Goal: Information Seeking & Learning: Check status

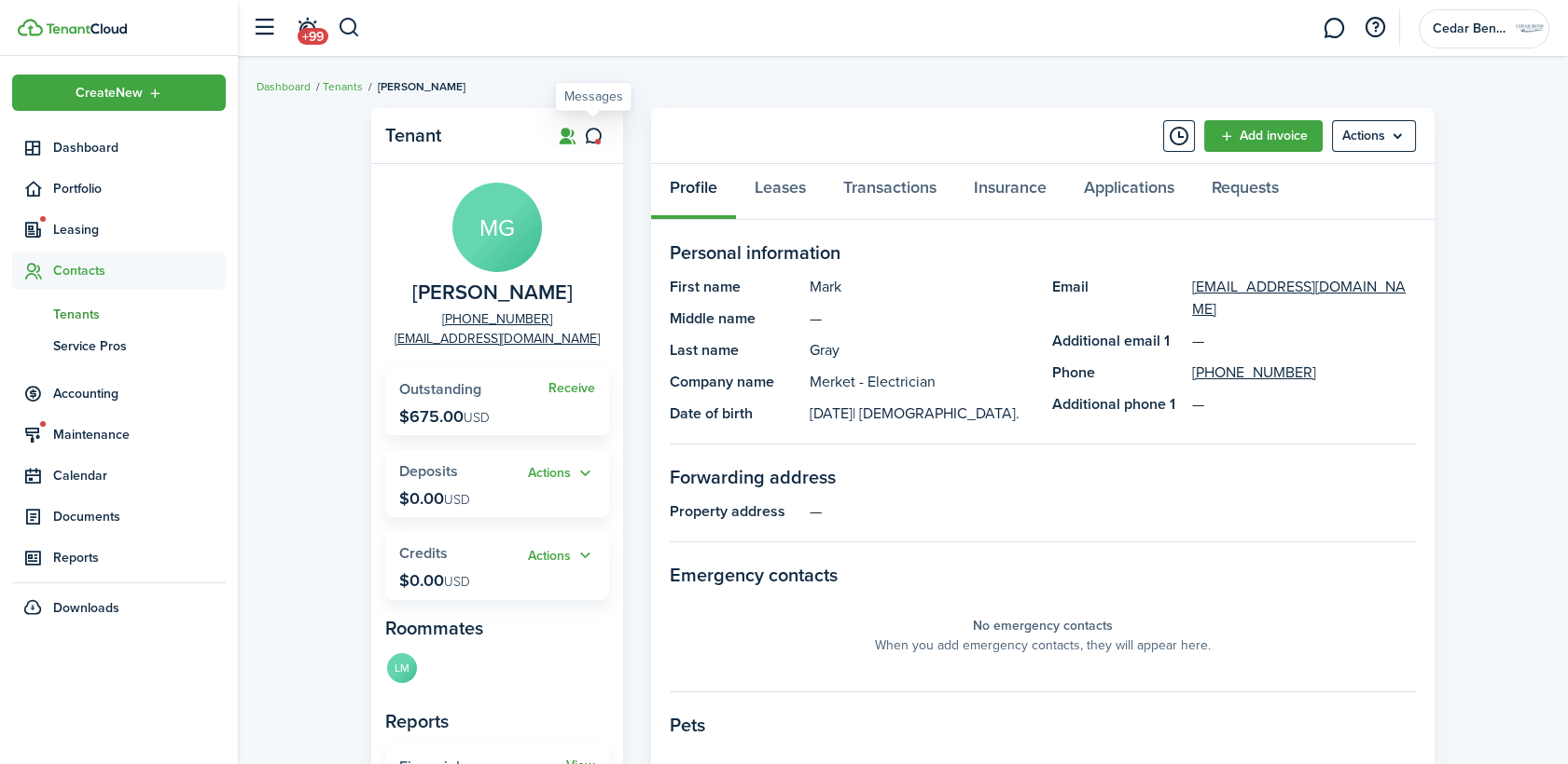
click at [596, 129] on icon at bounding box center [593, 136] width 20 height 19
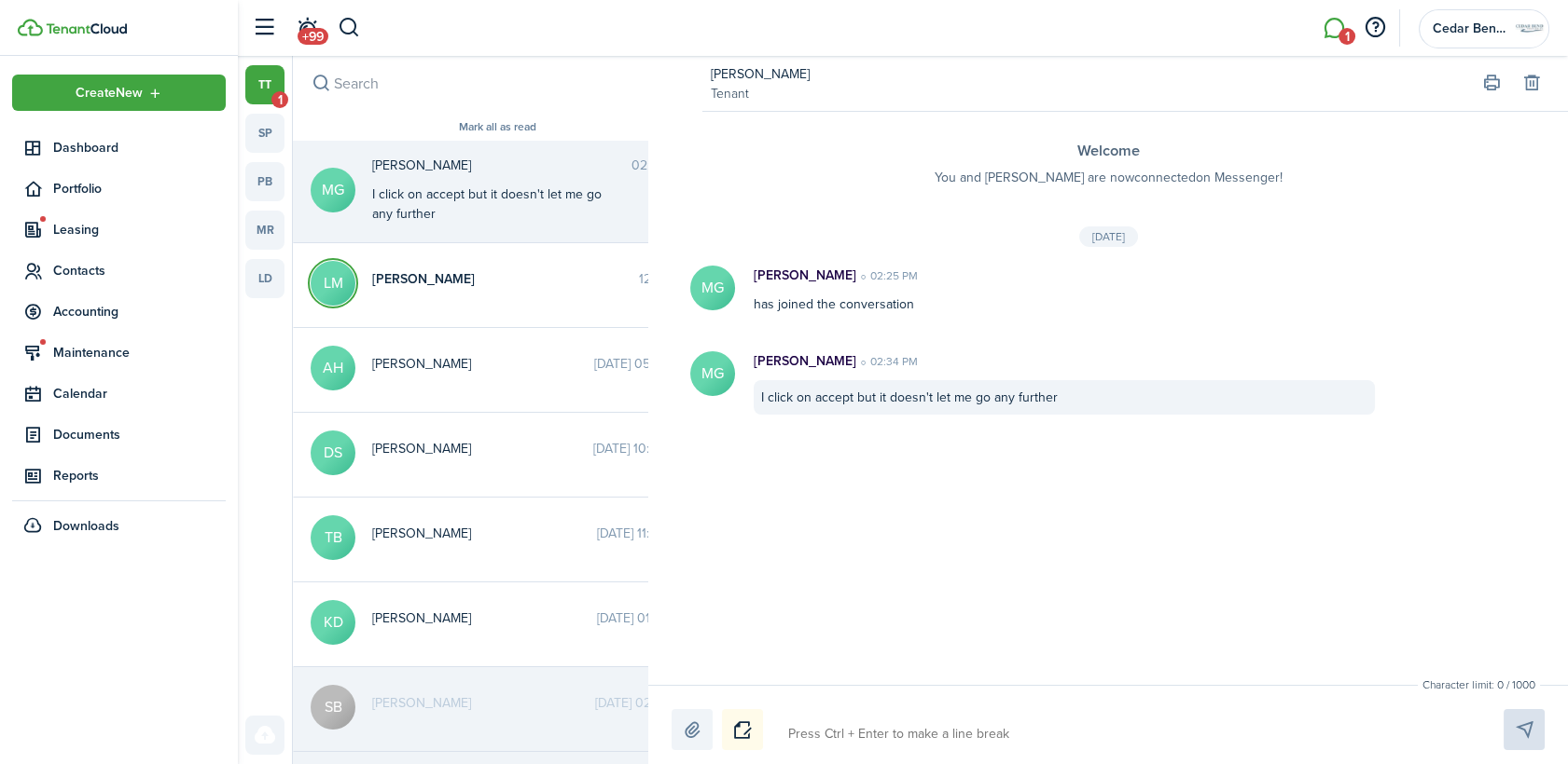
click at [905, 730] on textarea at bounding box center [1123, 734] width 685 height 31
type textarea "P"
type textarea "Pl"
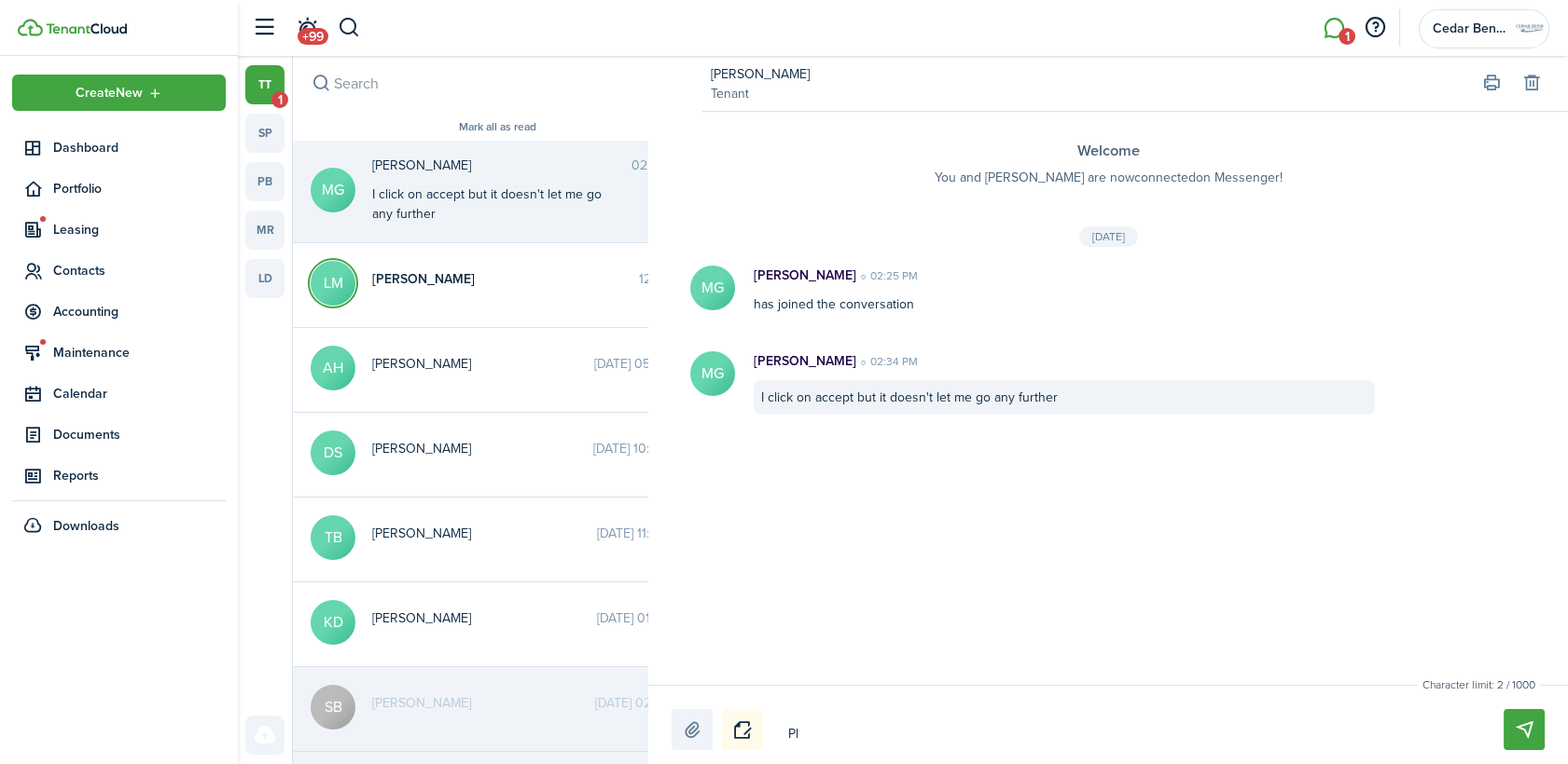
type textarea "Ple"
type textarea "Plea"
type textarea "Pleas"
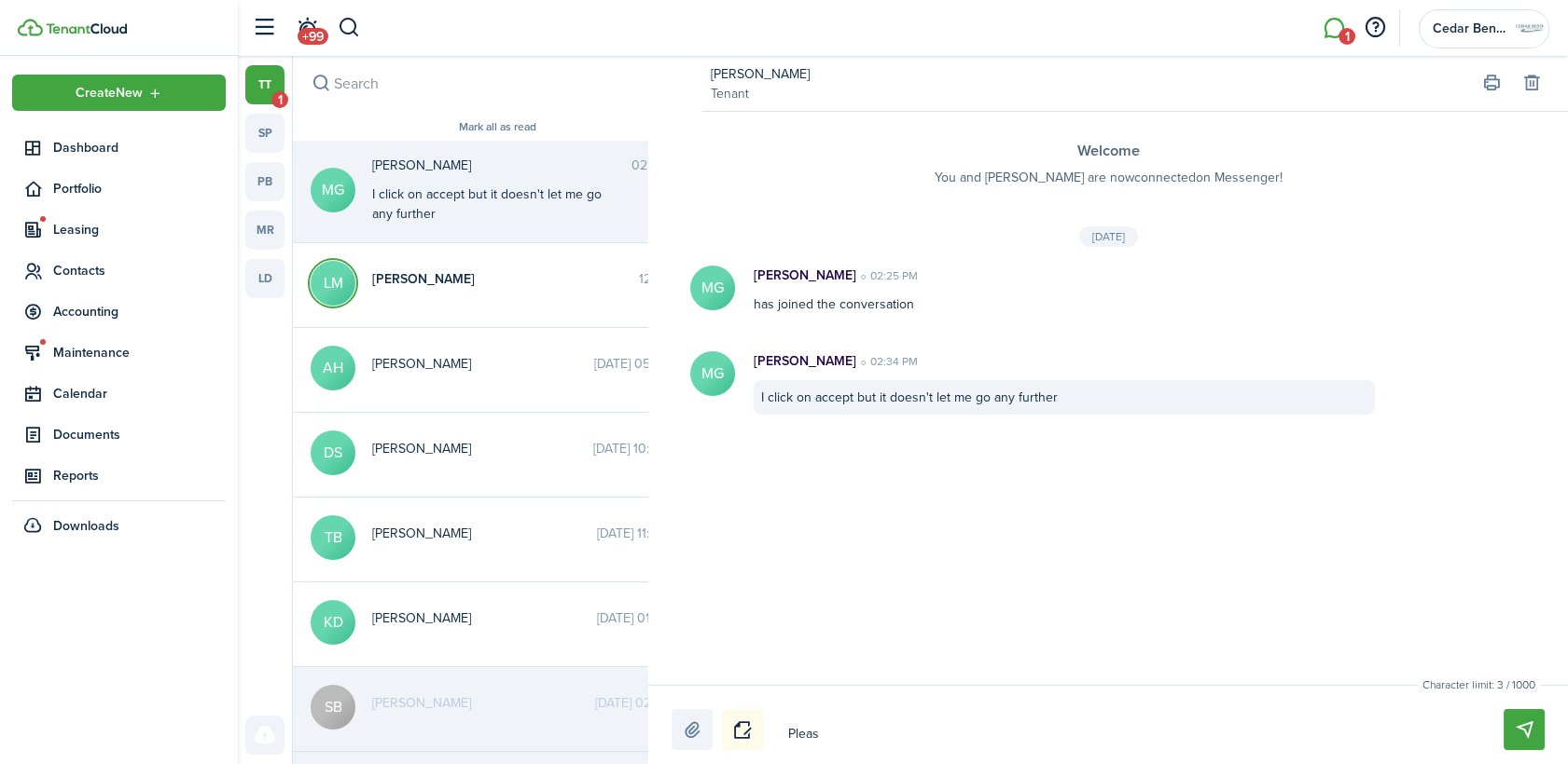
type textarea "Pleas"
type textarea "Please"
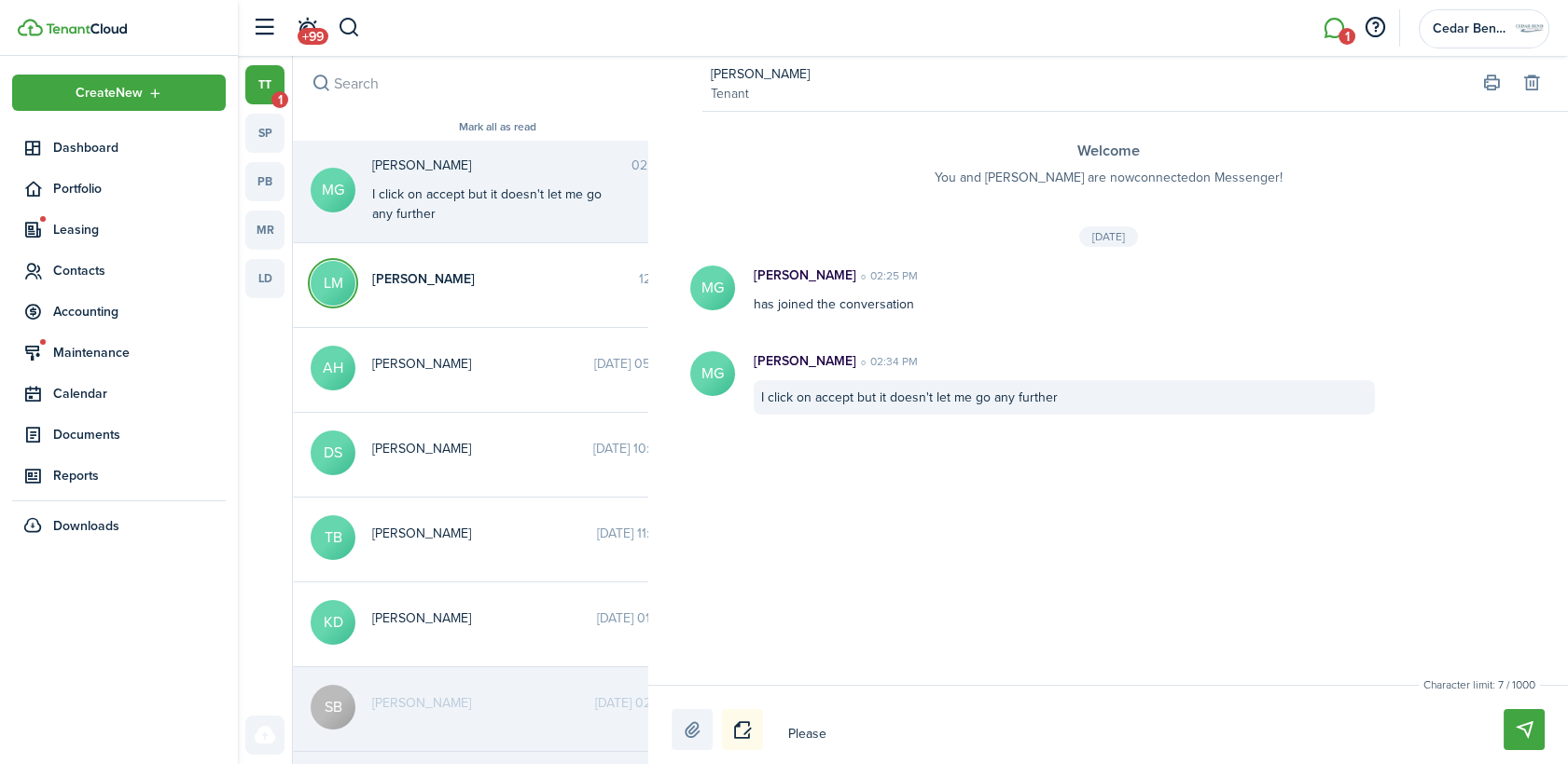
type textarea "Please c"
type textarea "Please ca"
type textarea "Please cal"
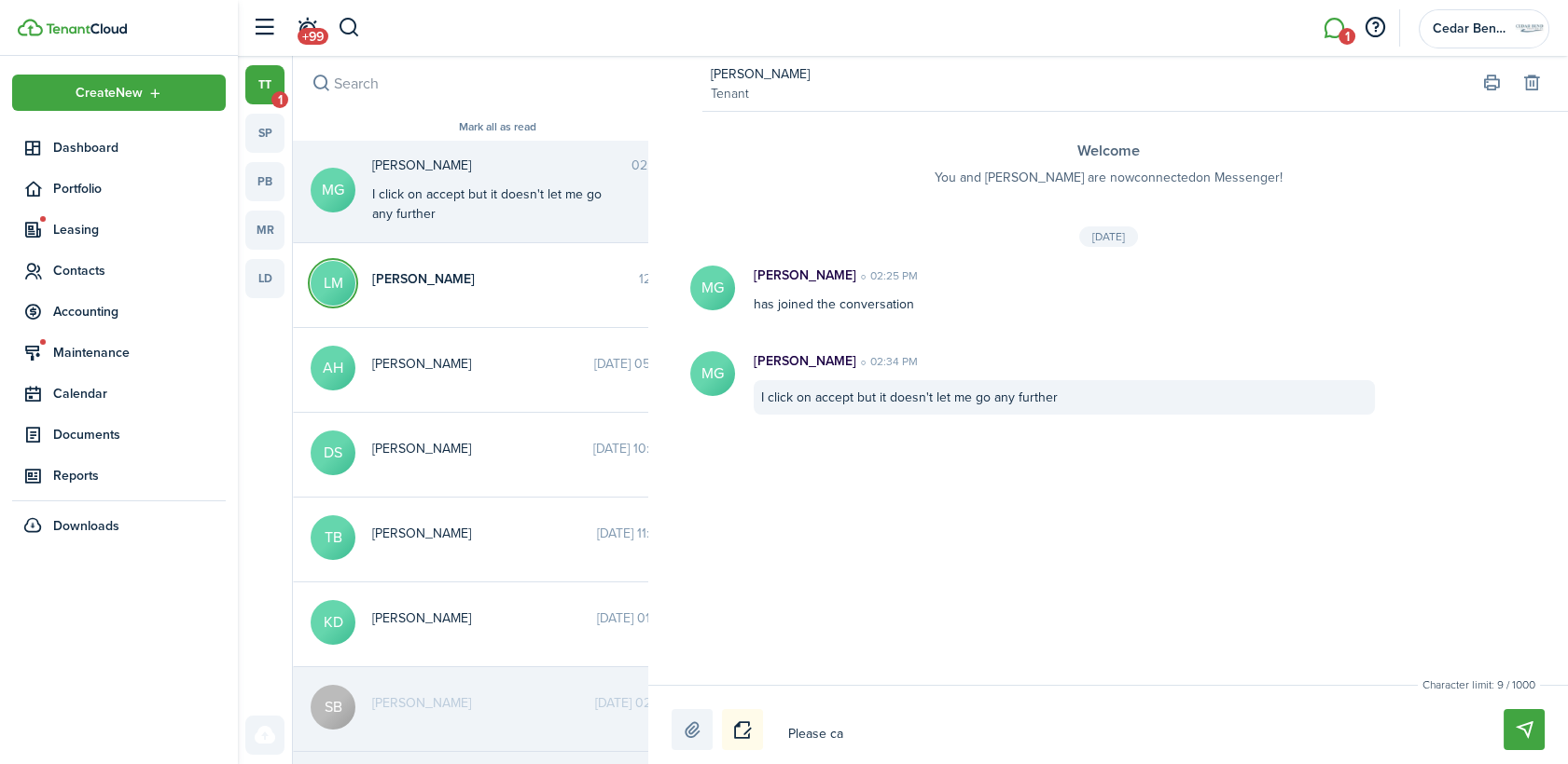
type textarea "Please cal"
type textarea "Please call"
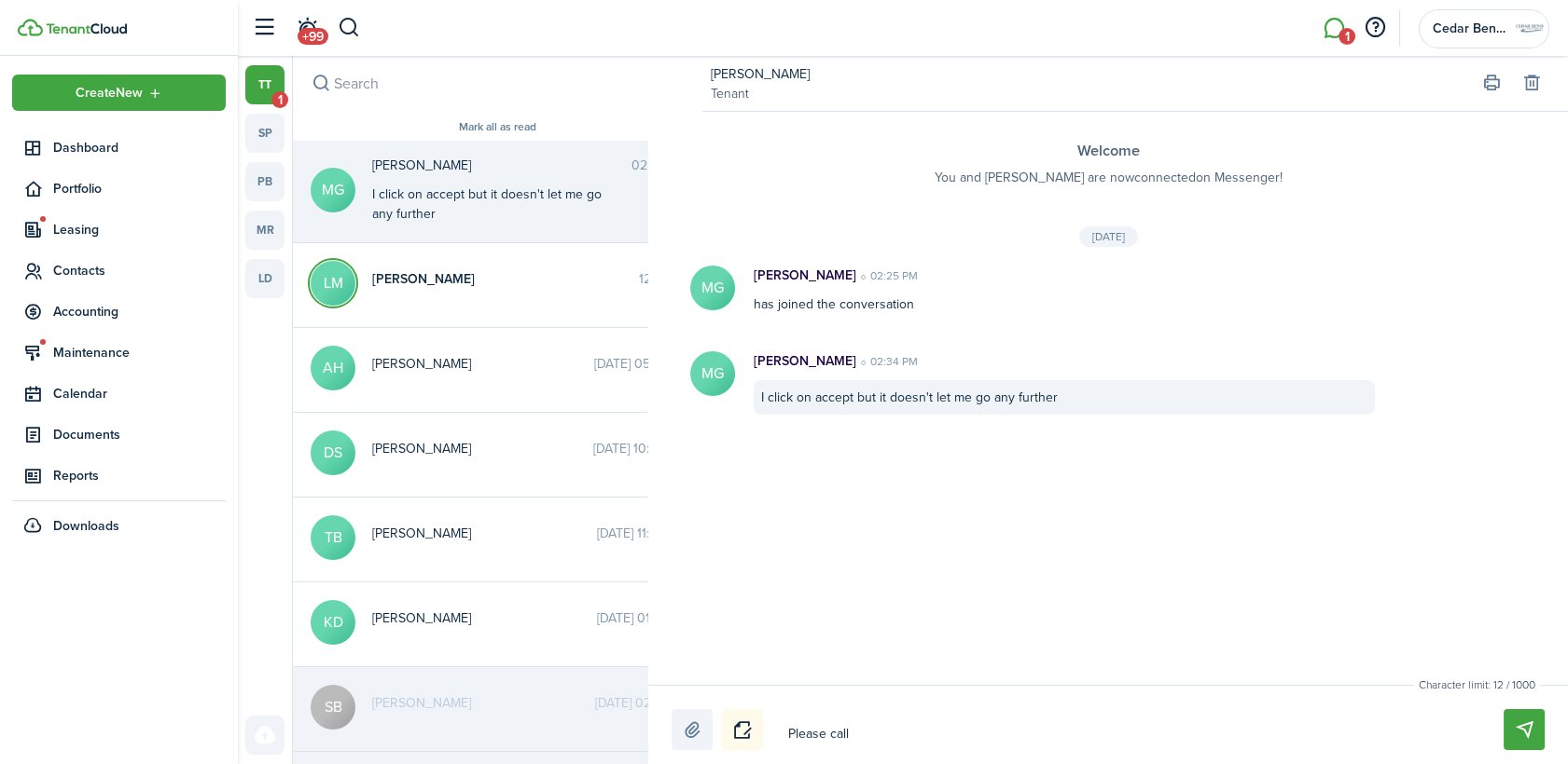
type textarea "Please call t"
type textarea "Please call th"
type textarea "Please call the"
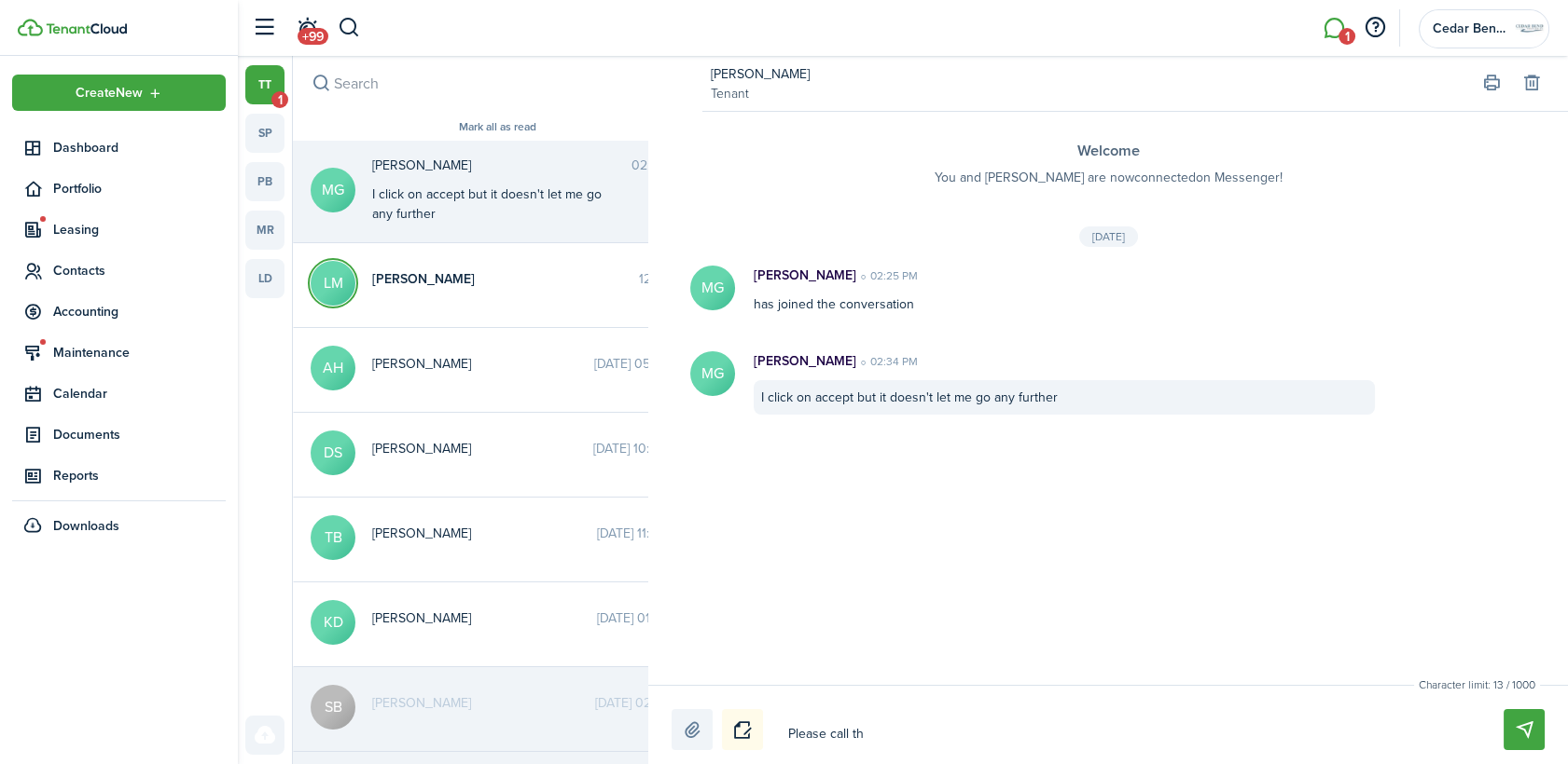
type textarea "Please call the"
type textarea "Please call th"
type textarea "Please call the"
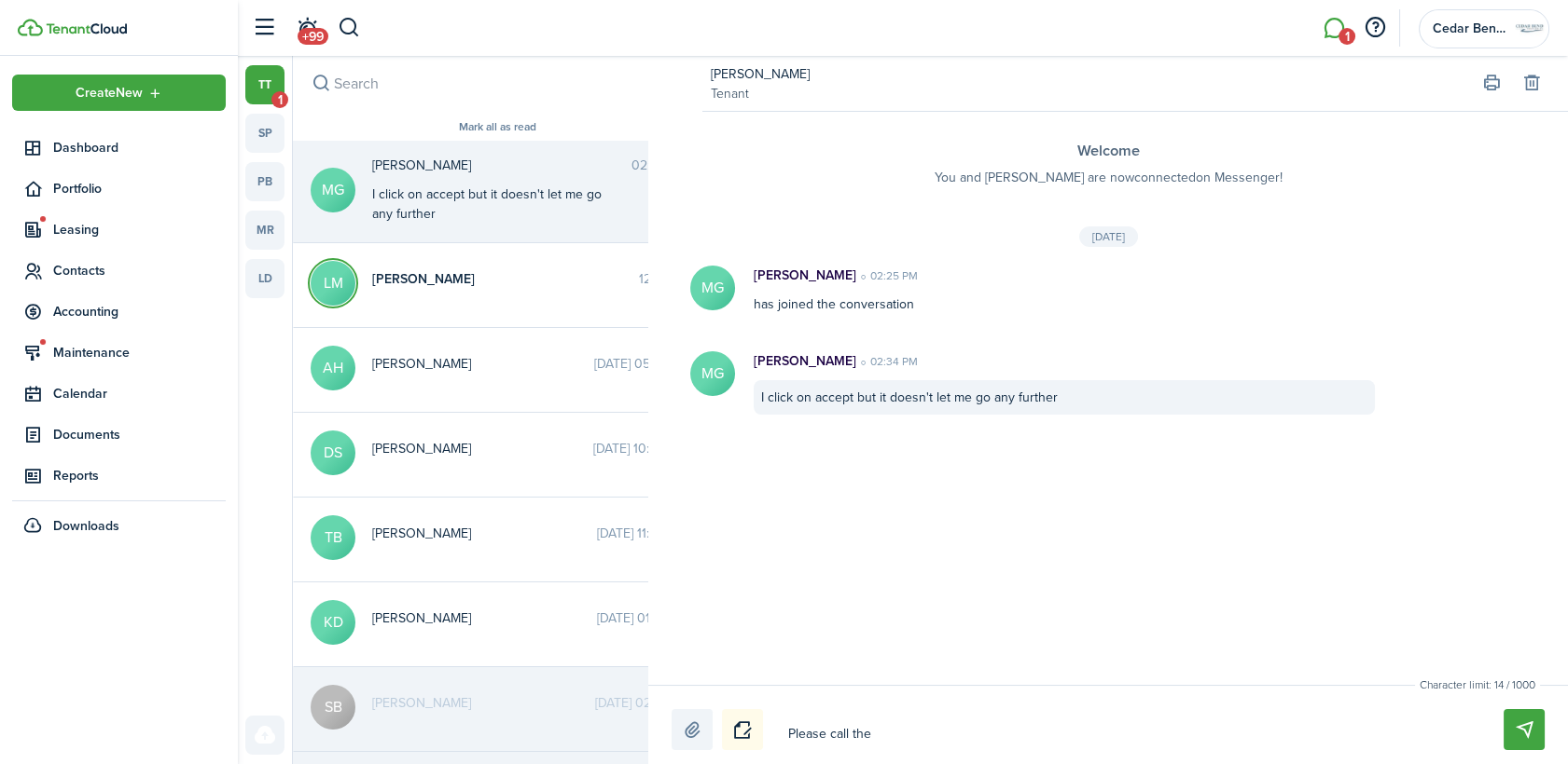
type textarea "Please call them"
type textarea "Please call the"
type textarea "Please call th"
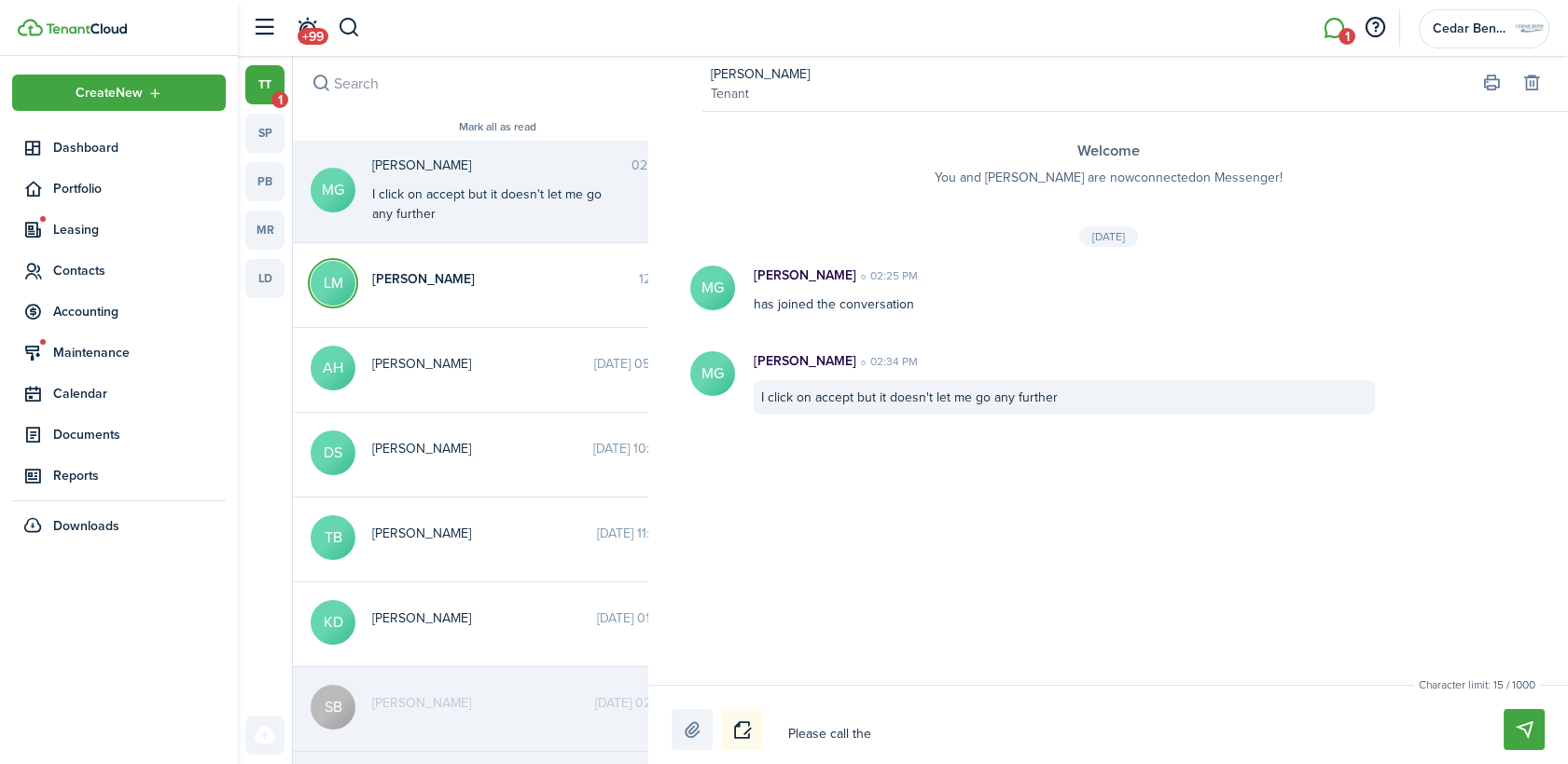
type textarea "Please call th"
type textarea "Please call t"
type textarea "Please call"
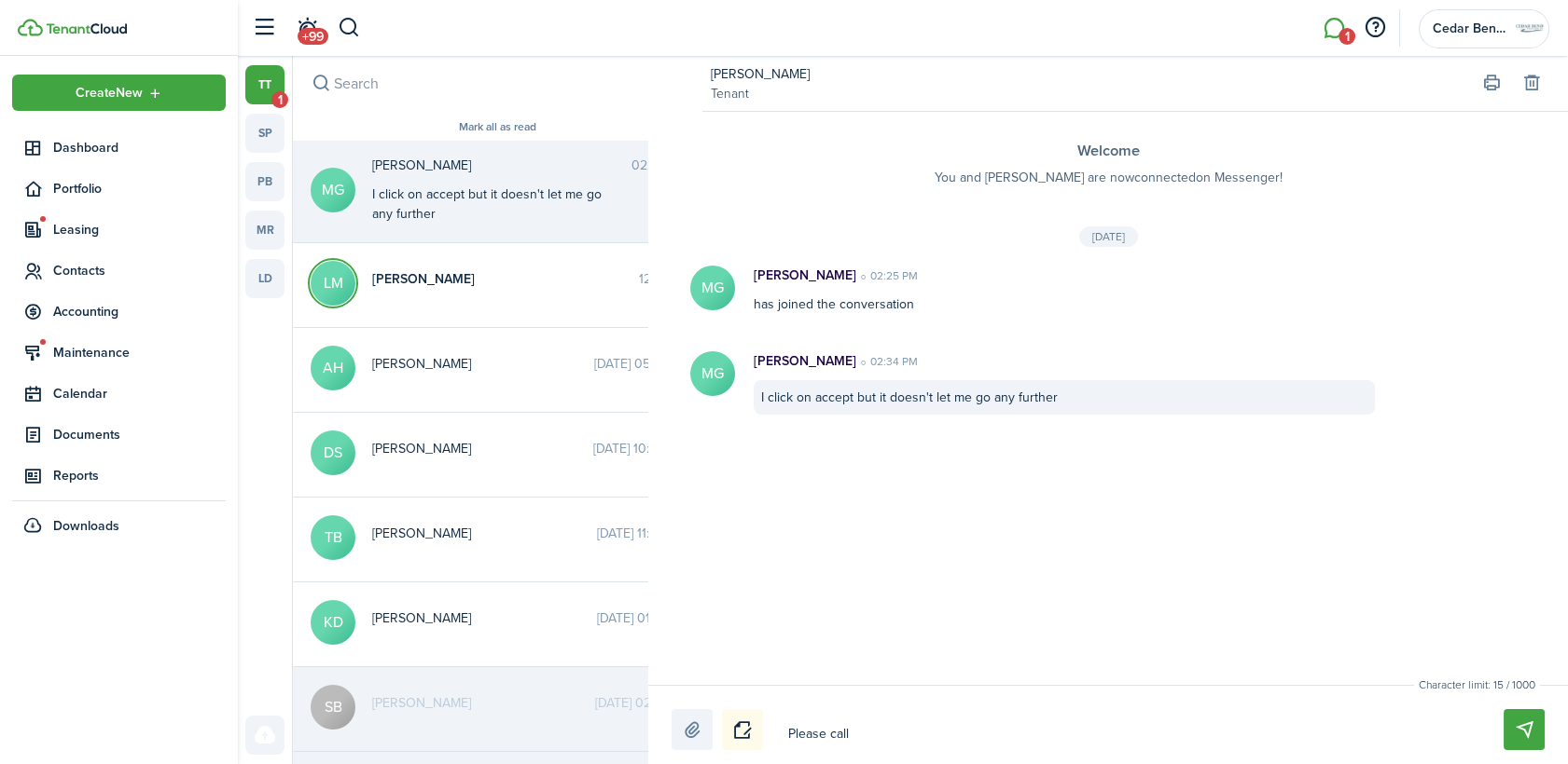
type textarea "Please call"
type textarea "Please cal"
type textarea "Please ca"
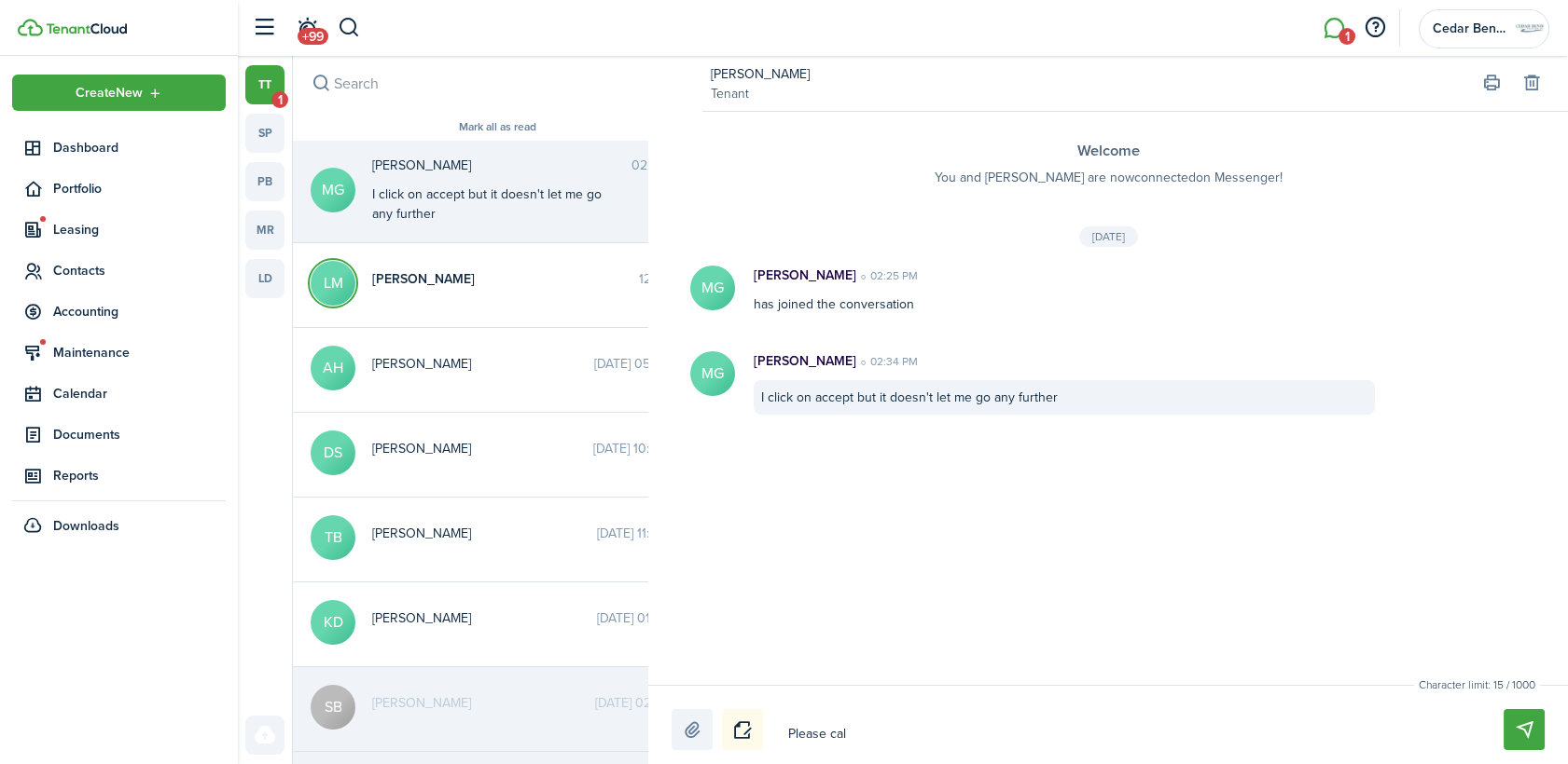
type textarea "Please ca"
type textarea "Please c"
type textarea "Please"
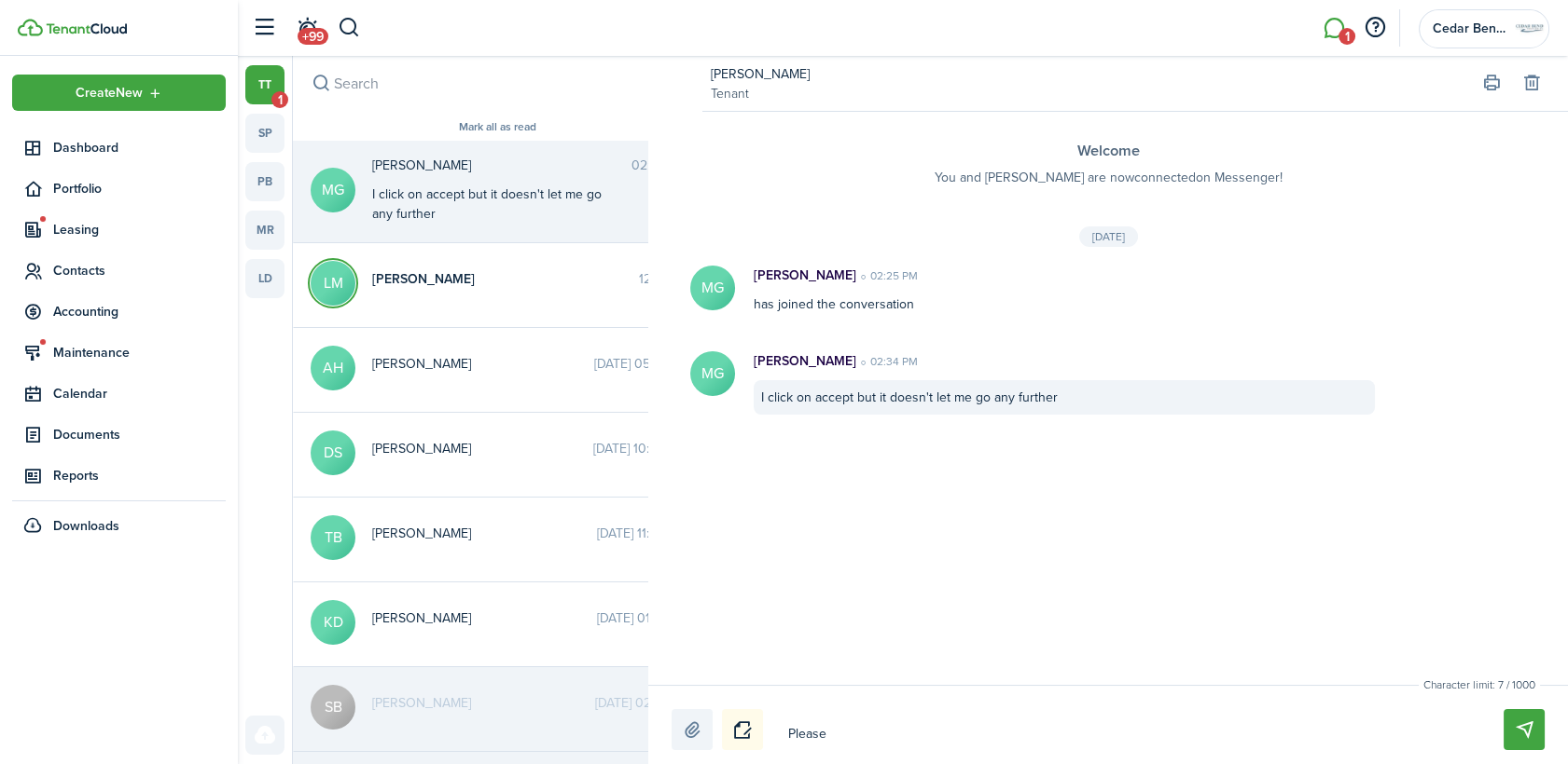
type textarea "Please"
type textarea "Pleas"
type textarea "Plea"
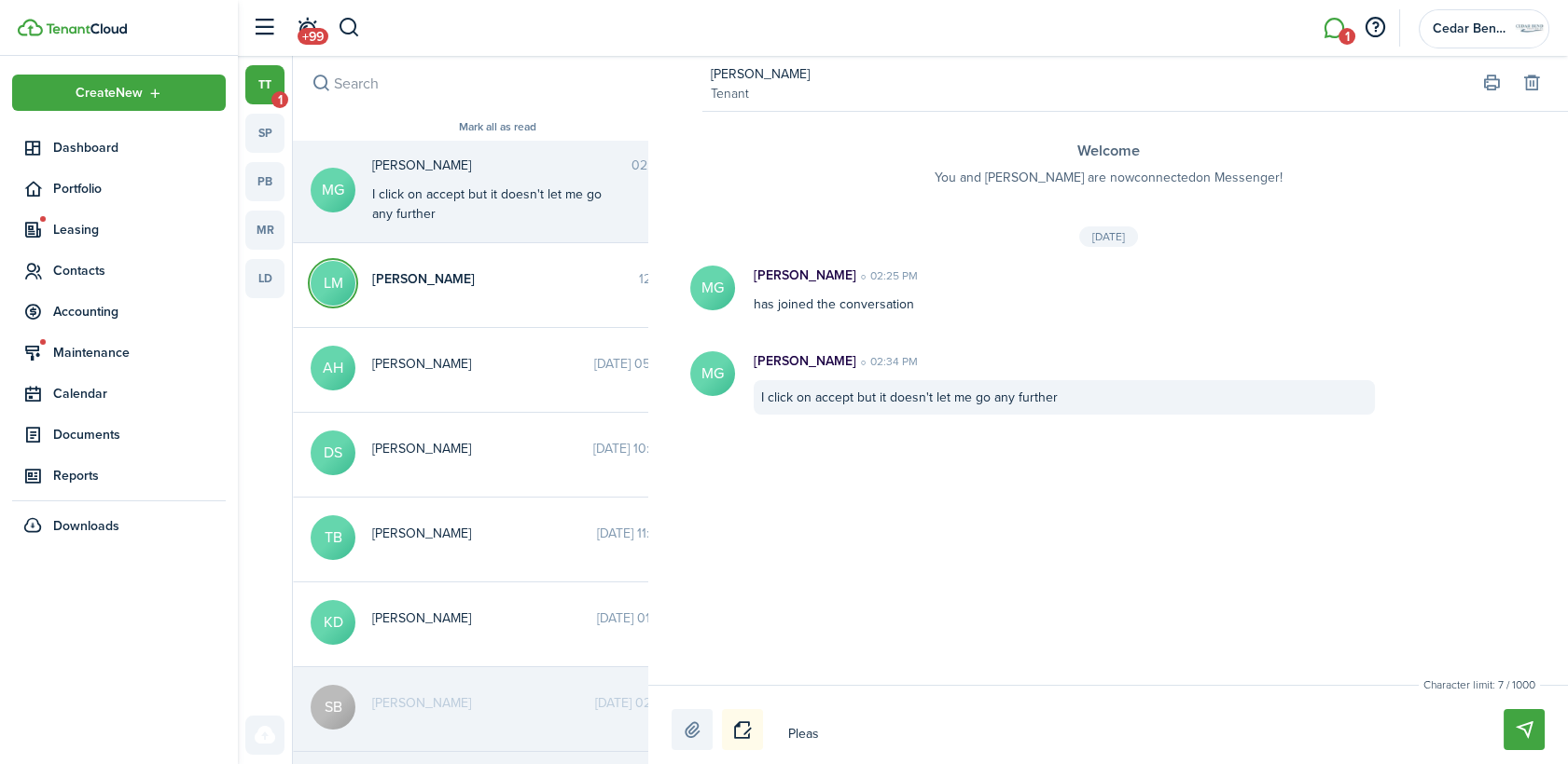
type textarea "Plea"
type textarea "Pleas"
type textarea "Please"
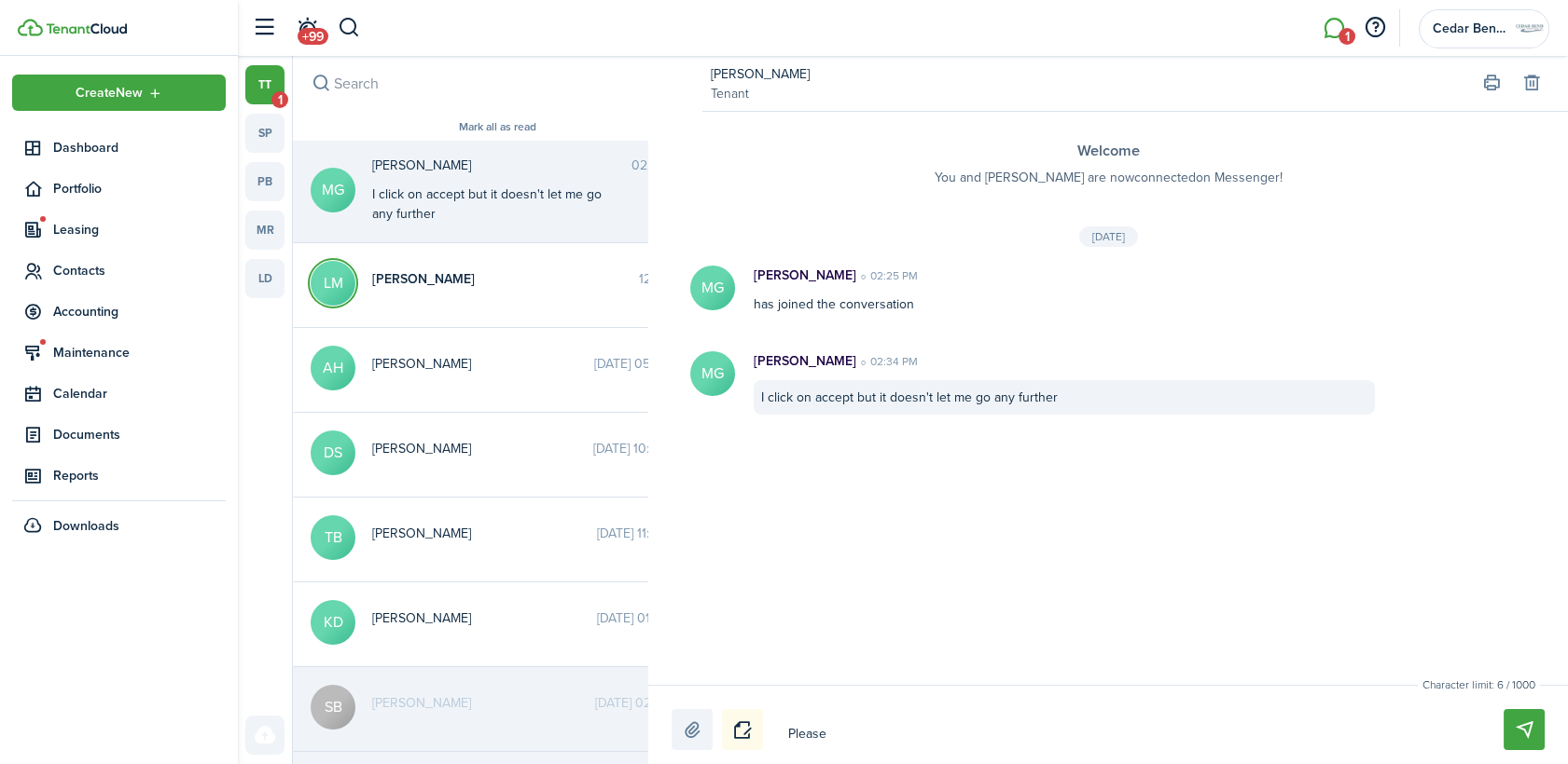
type textarea "Please"
type textarea "Please c"
type textarea "Please ca"
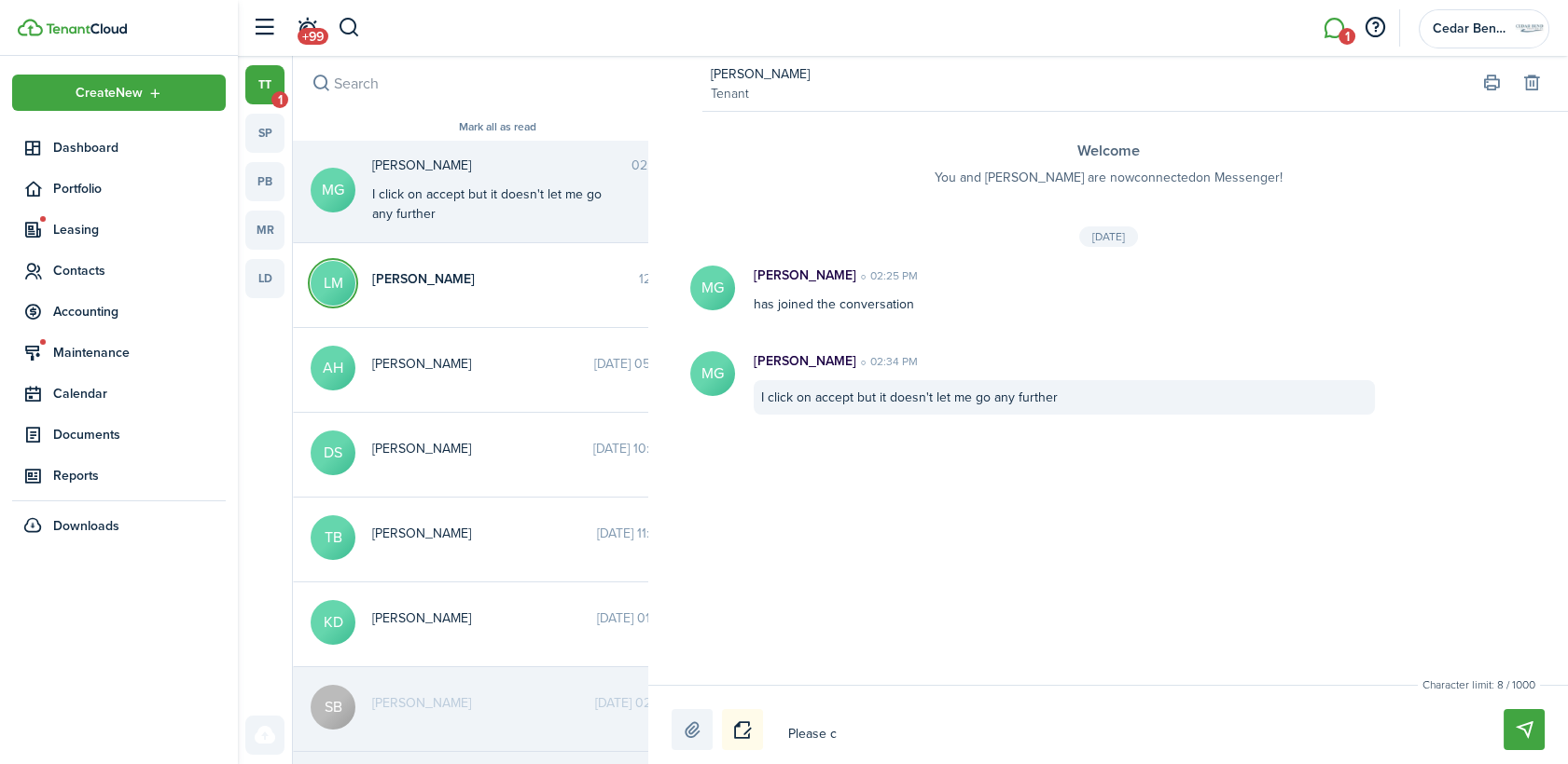
type textarea "Please ca"
type textarea "Please cal"
type textarea "Please call"
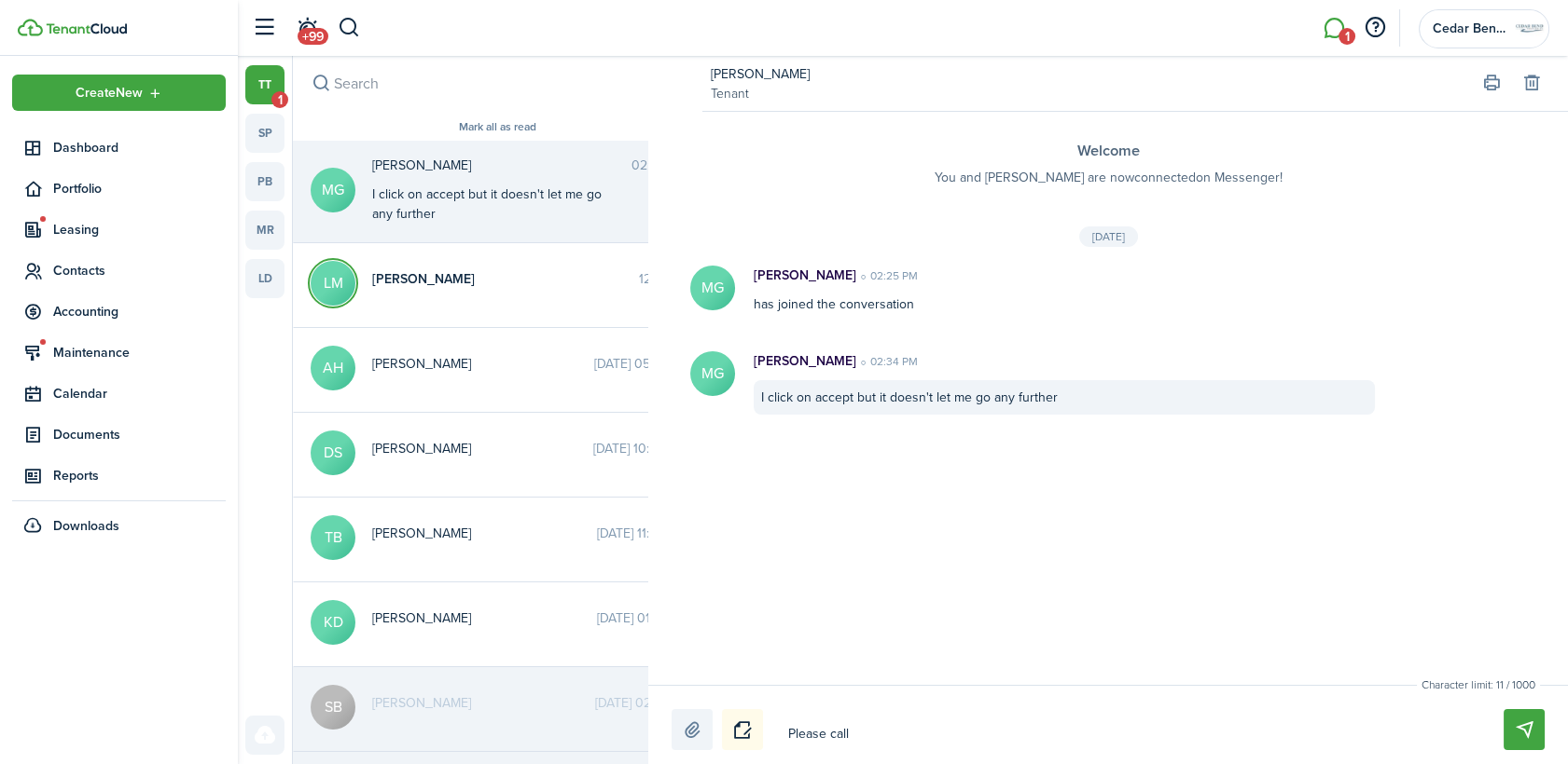
type textarea "Please call"
type textarea "Please call t"
type textarea "Please call th"
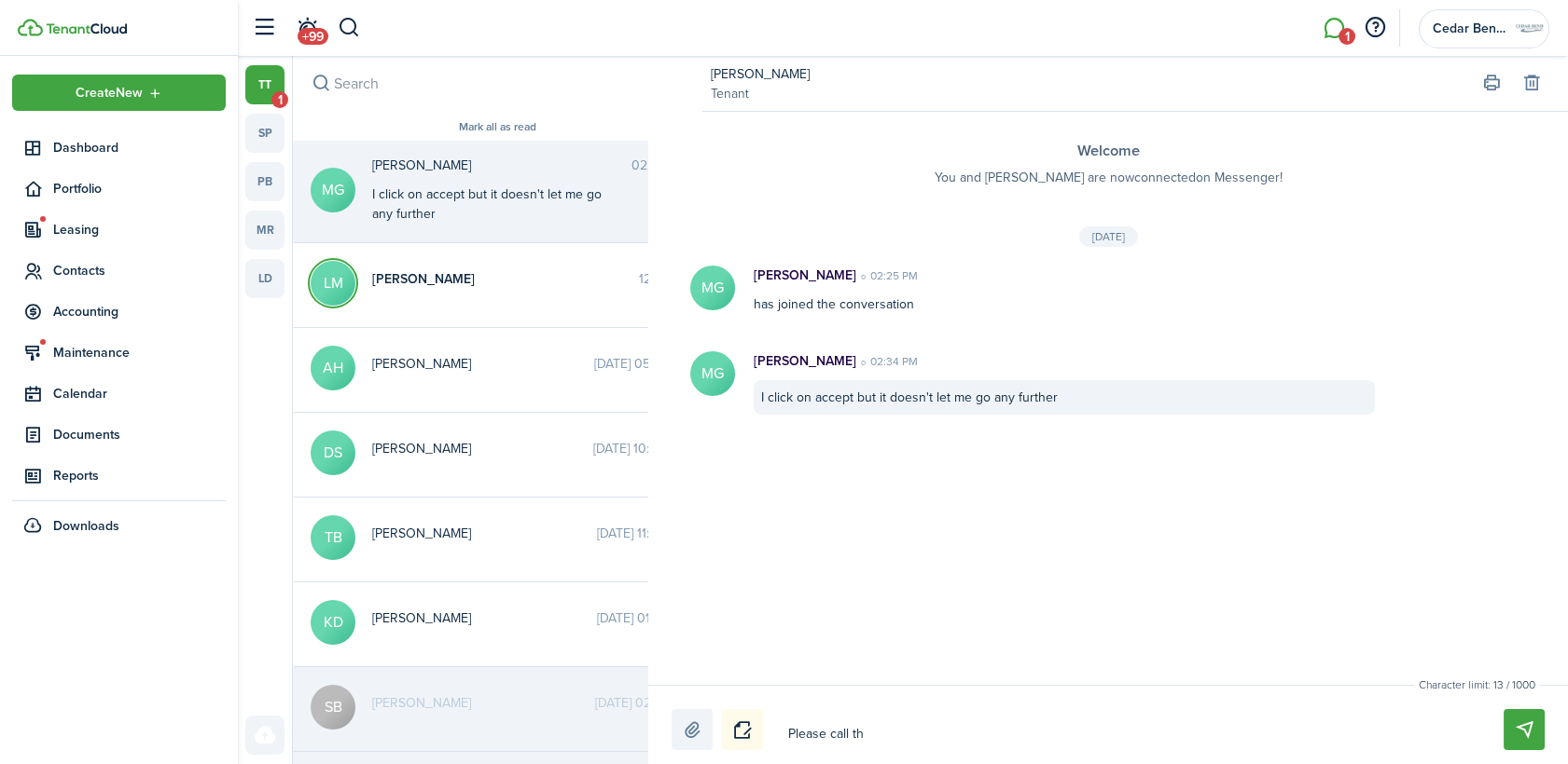
type textarea "Please call th"
type textarea "Please call the"
type textarea "Please call th"
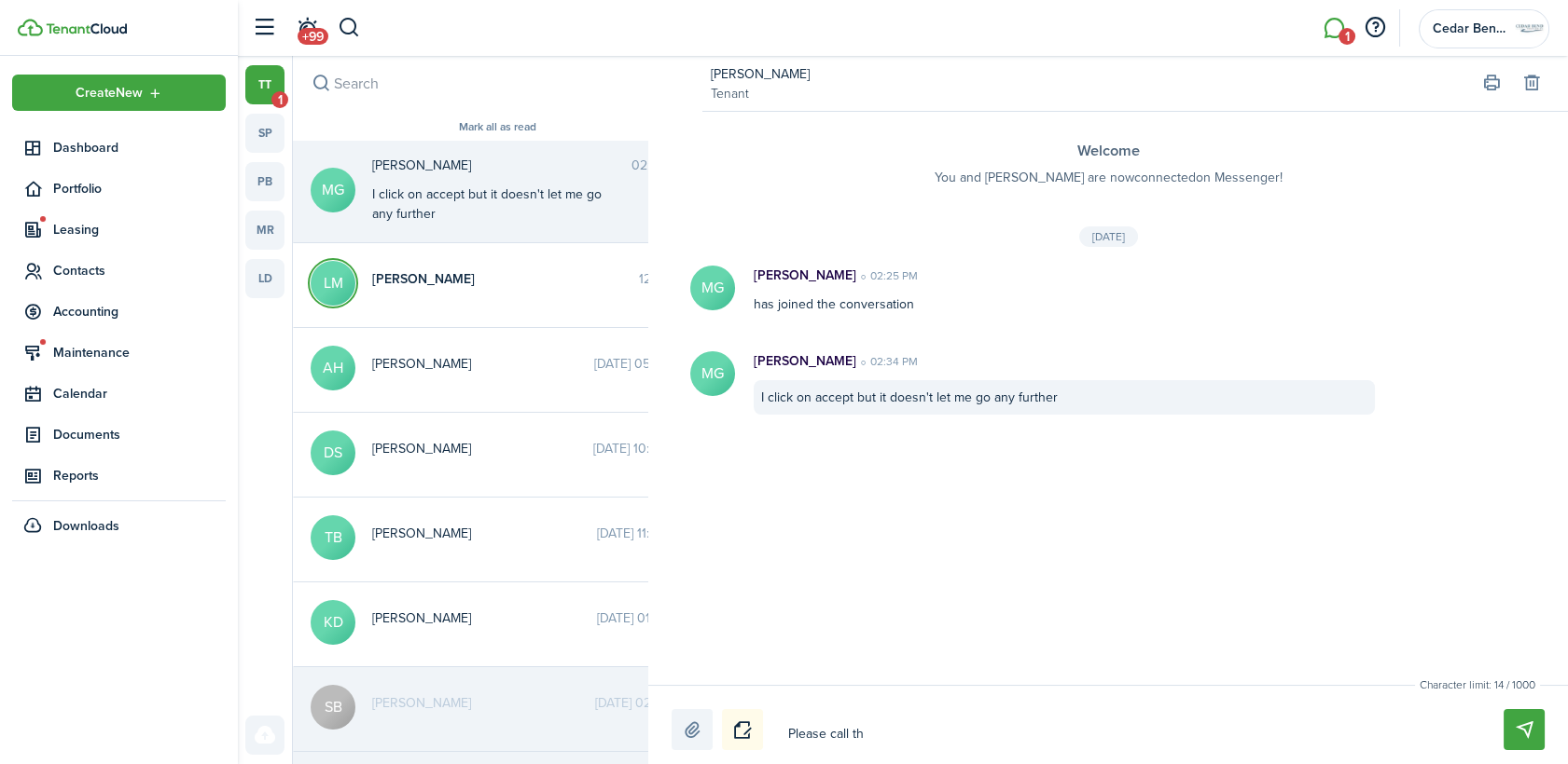
type textarea "Please call t"
type textarea "Please call"
type textarea "Please call T"
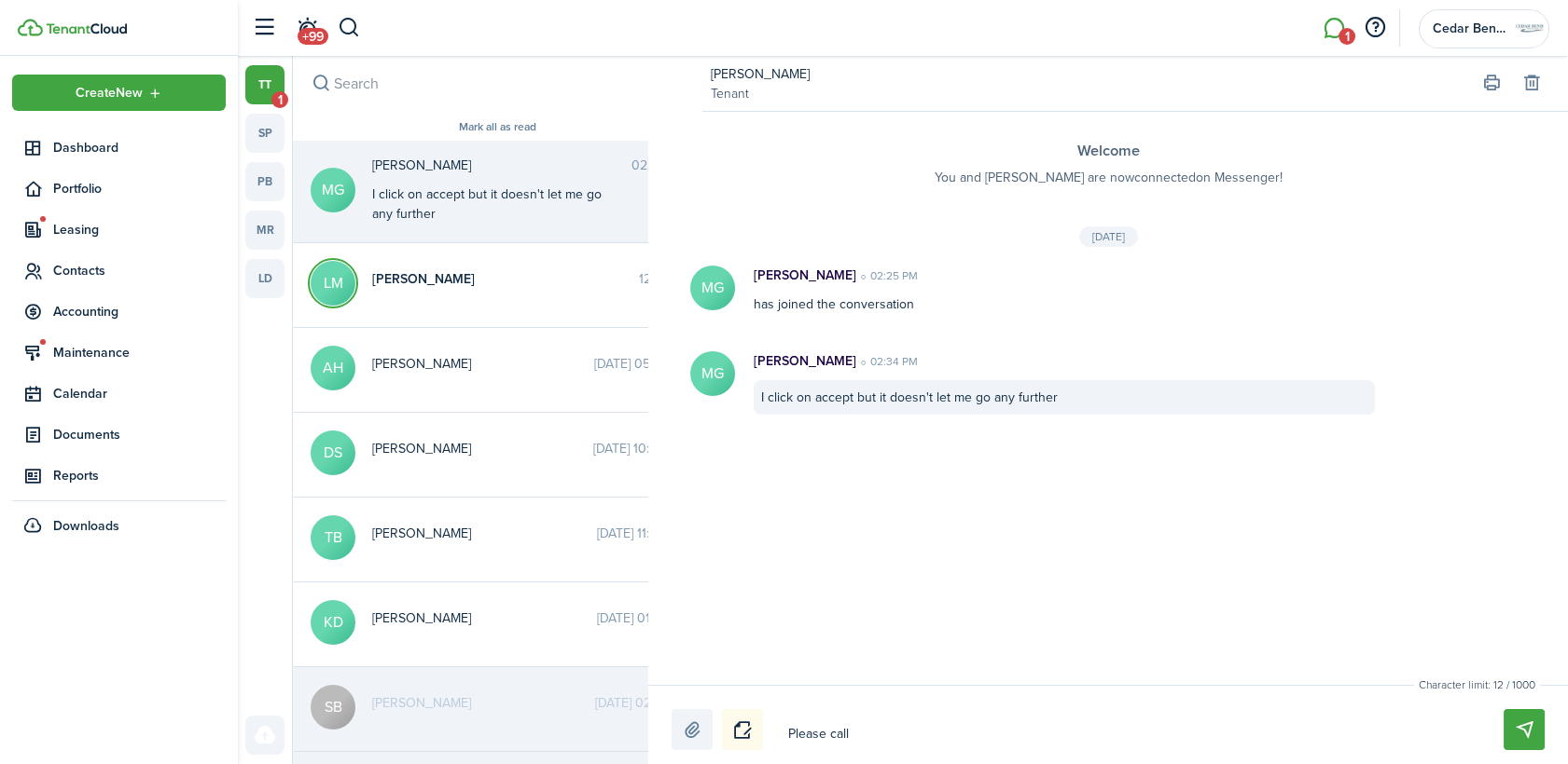
type textarea "Please call T"
type textarea "Please call Te"
type textarea "Please call Ten"
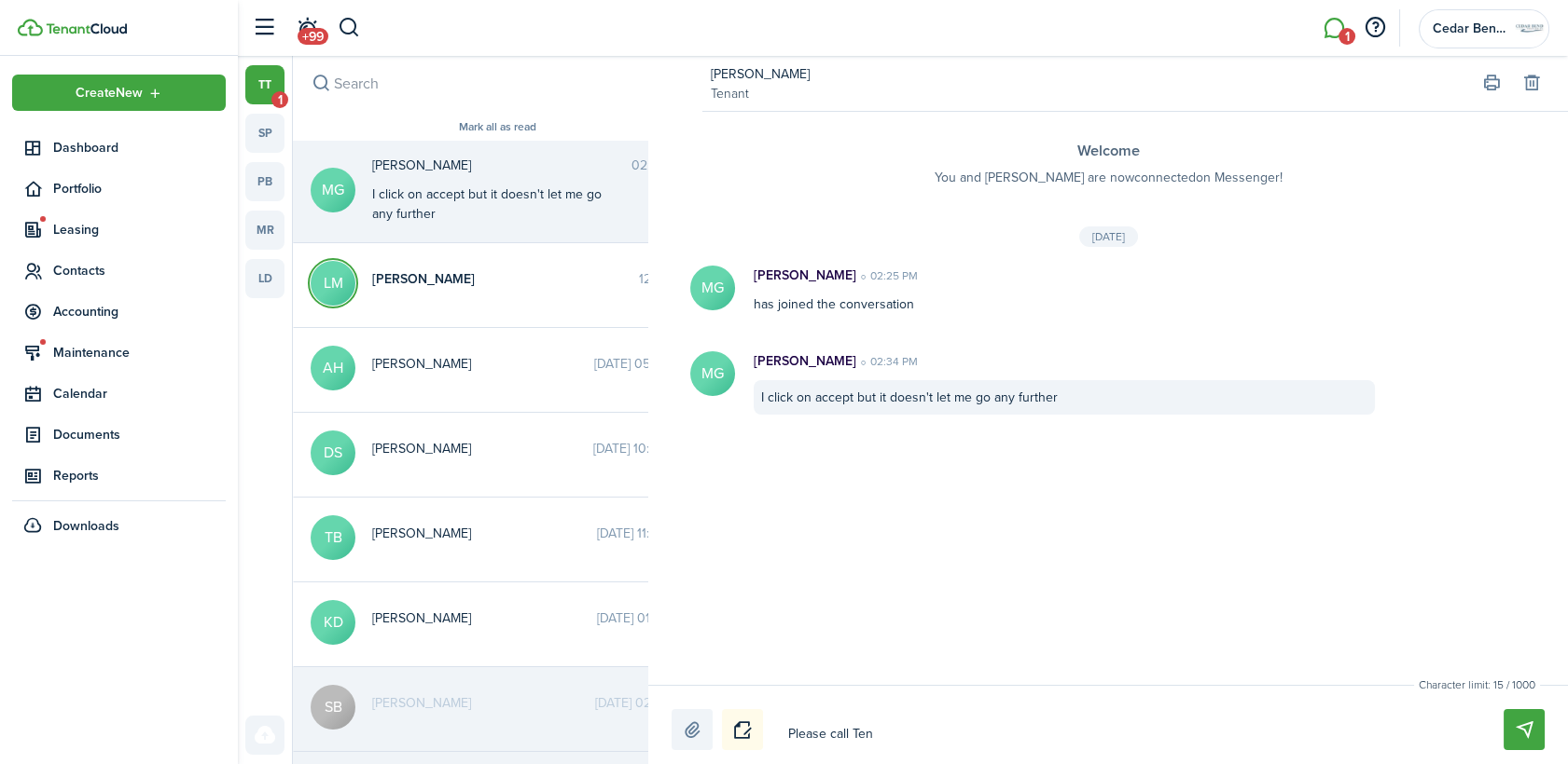
type textarea "Please call [PERSON_NAME]"
type textarea "Please call Tenan"
type textarea "Please call Tenant"
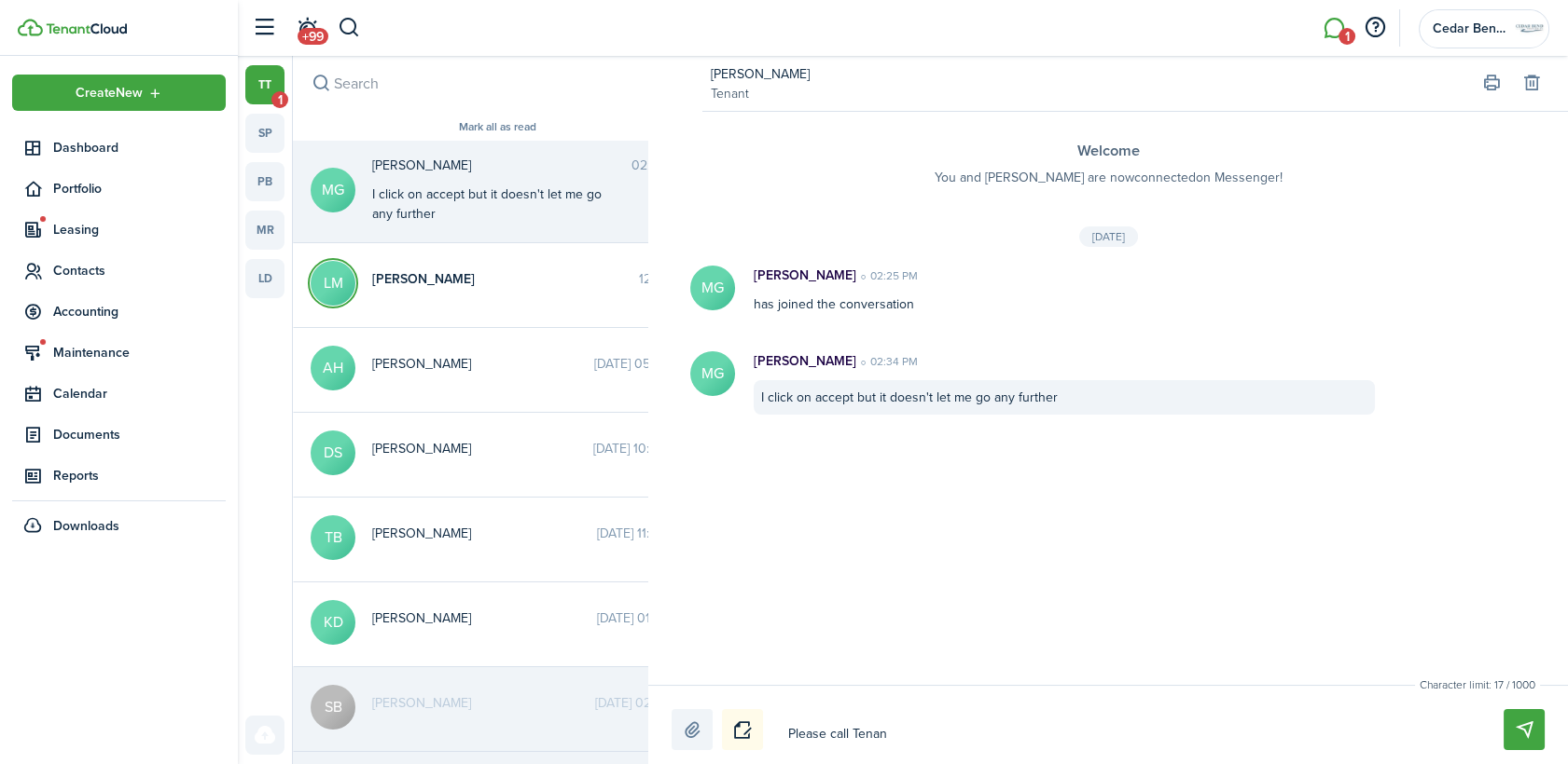
type textarea "Please call Tenant"
type textarea "Please call Tenant C"
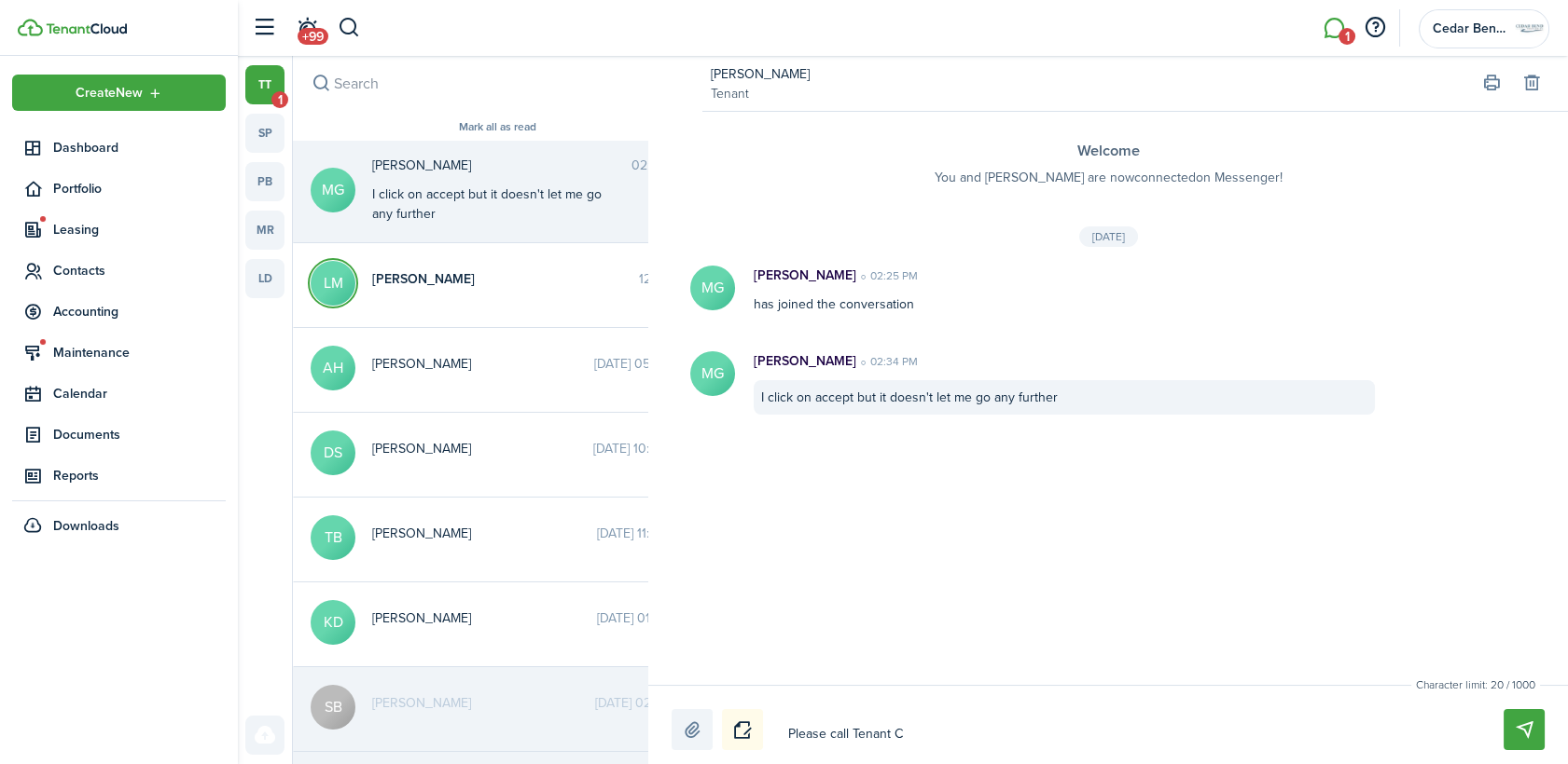
type textarea "Please call Tenant Cl"
type textarea "Please call Tenant Clo"
type textarea "Please call Tenant Clou"
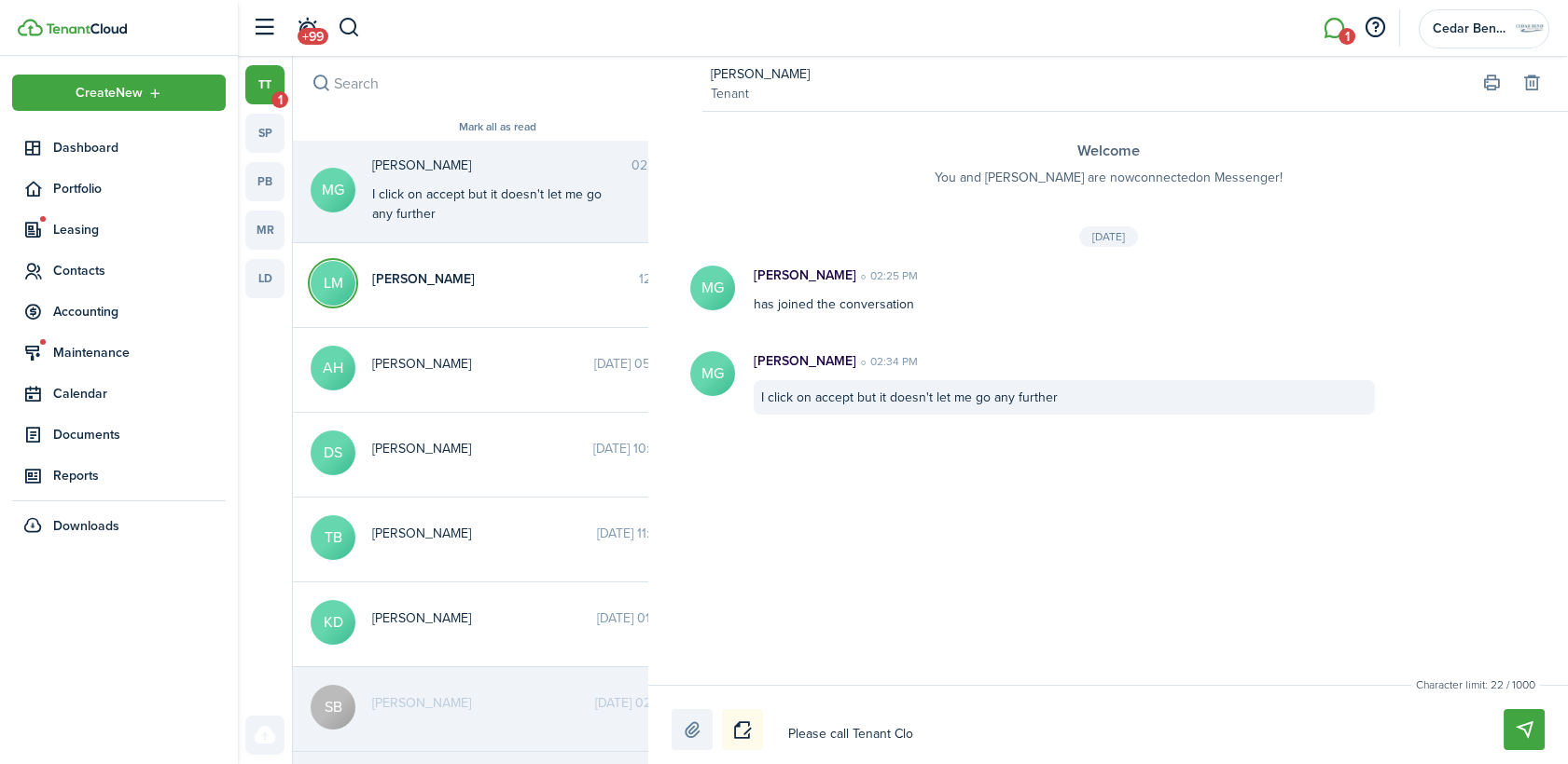
type textarea "Please call Tenant Clou"
type textarea "Please call Tenant Cloud"
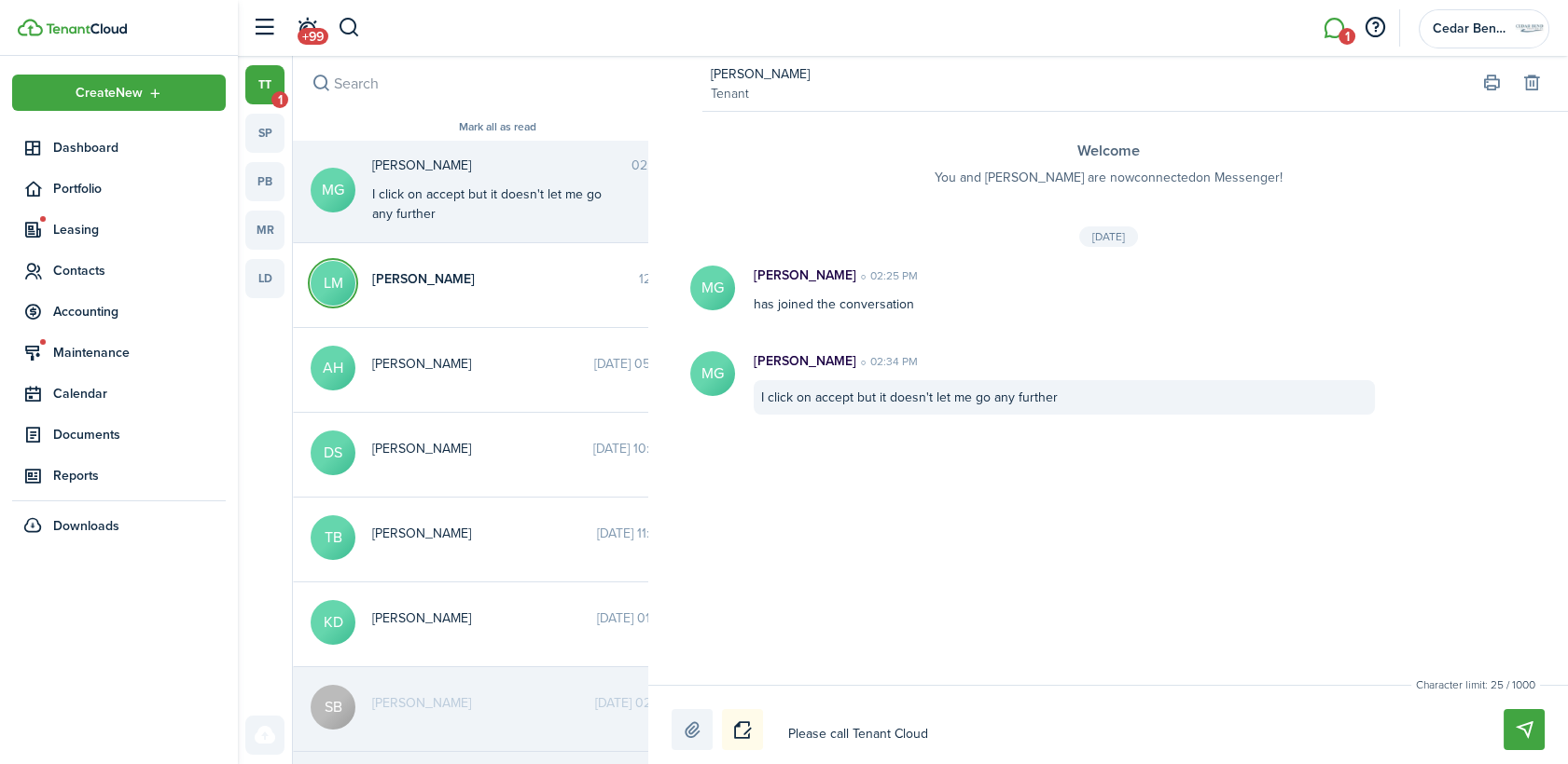
type textarea "Please call Tenant Cloud a"
type textarea "Please call Tenant Cloud an"
type textarea "Please call Tenant Cloud and"
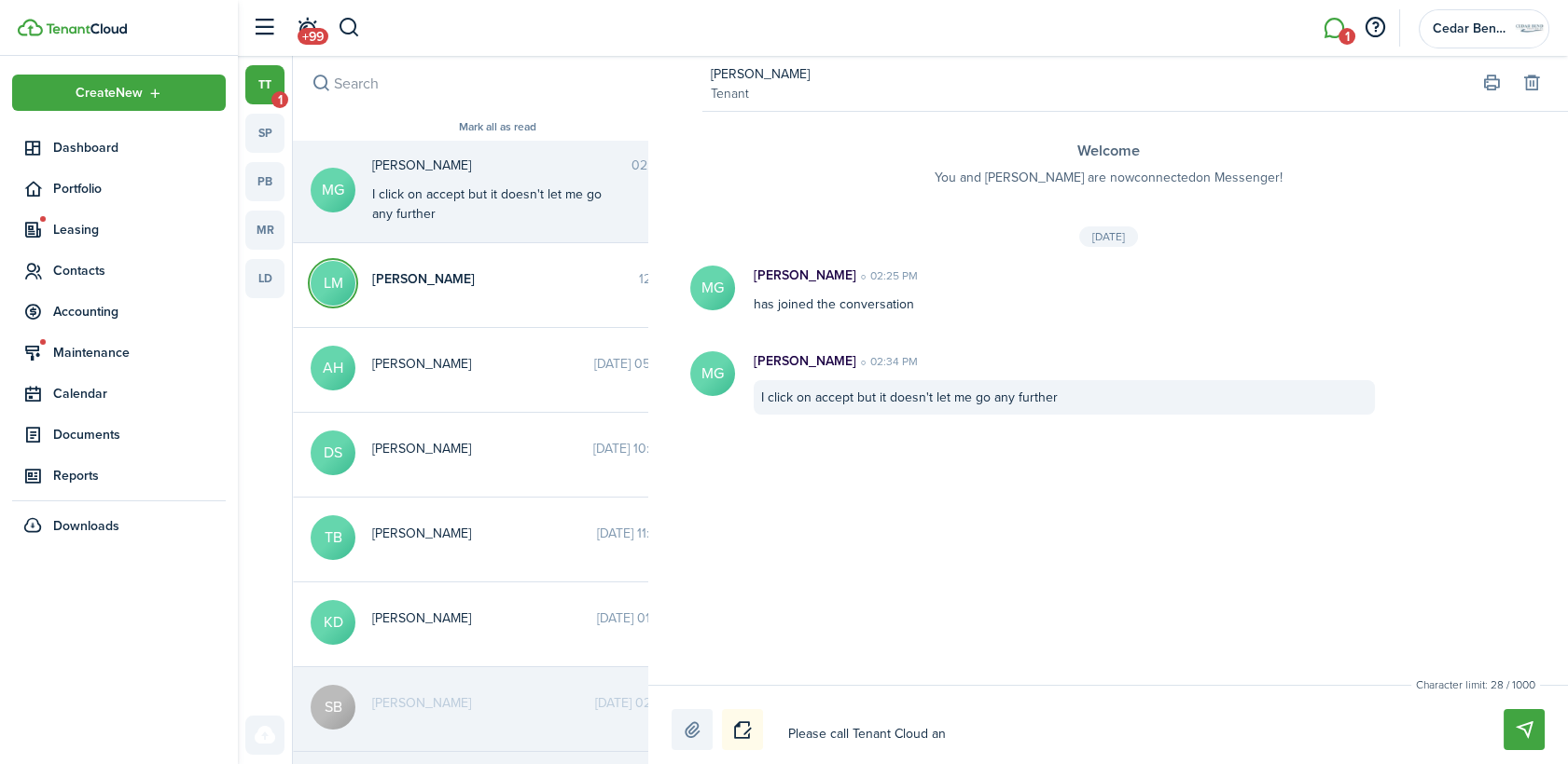
type textarea "Please call Tenant Cloud and"
type textarea "Please call Tenant Cloud and t"
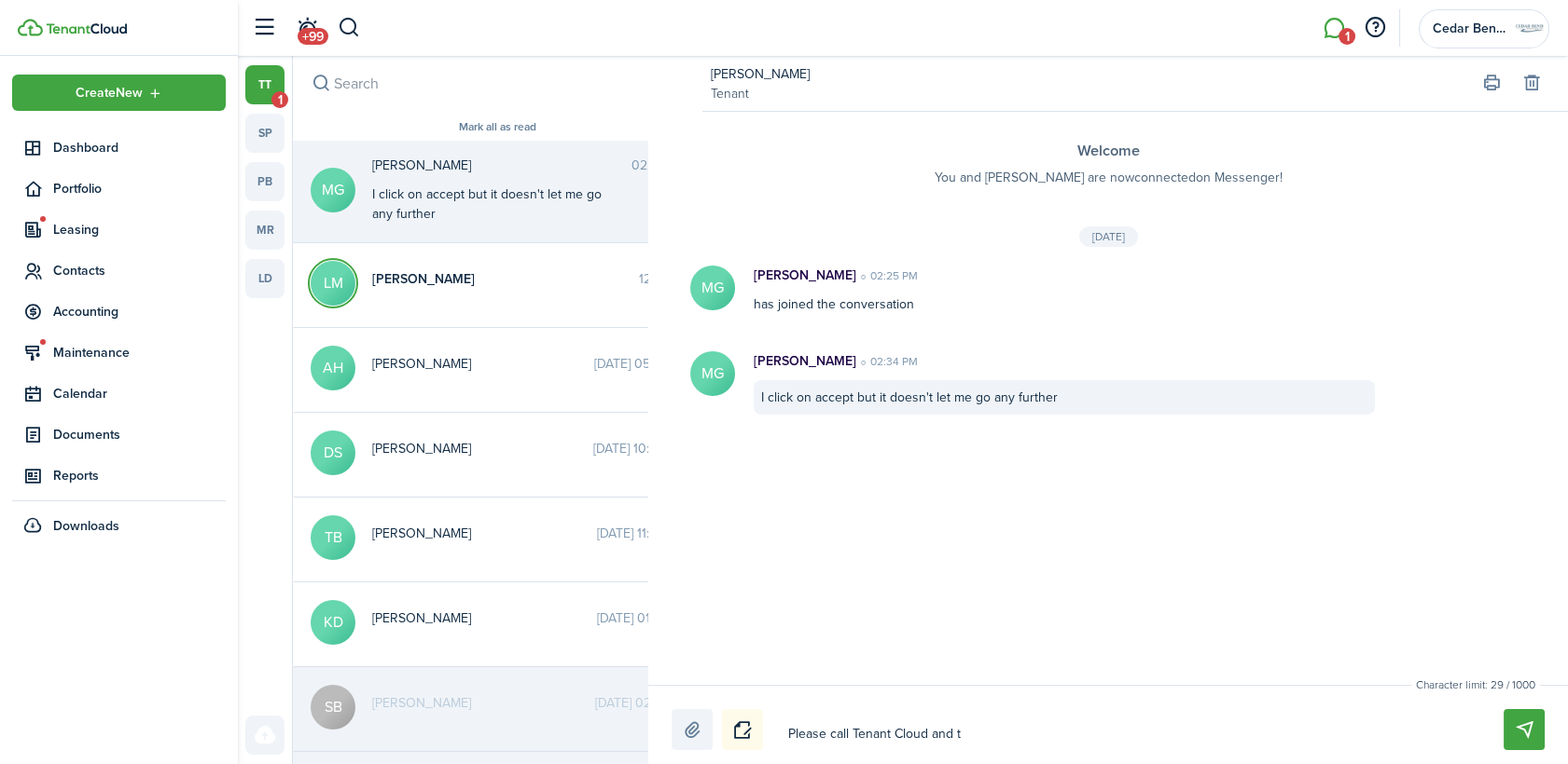
type textarea "Please call Tenant Cloud and th"
type textarea "Please call Tenant Cloud and the"
type textarea "Please call Tenant Cloud and they"
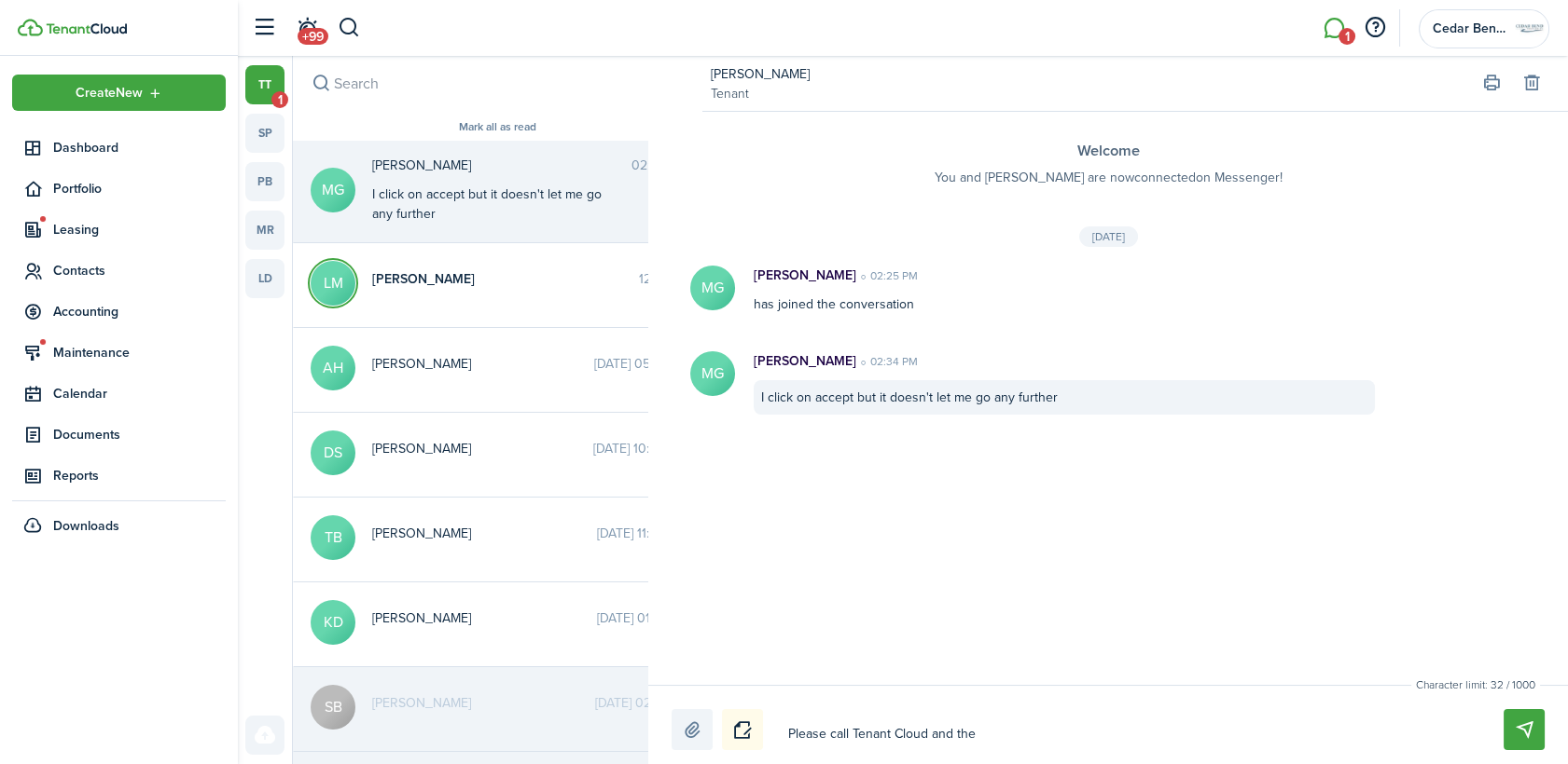
type textarea "Please call Tenant Cloud and they"
type textarea "Please call Tenant Cloud and they c"
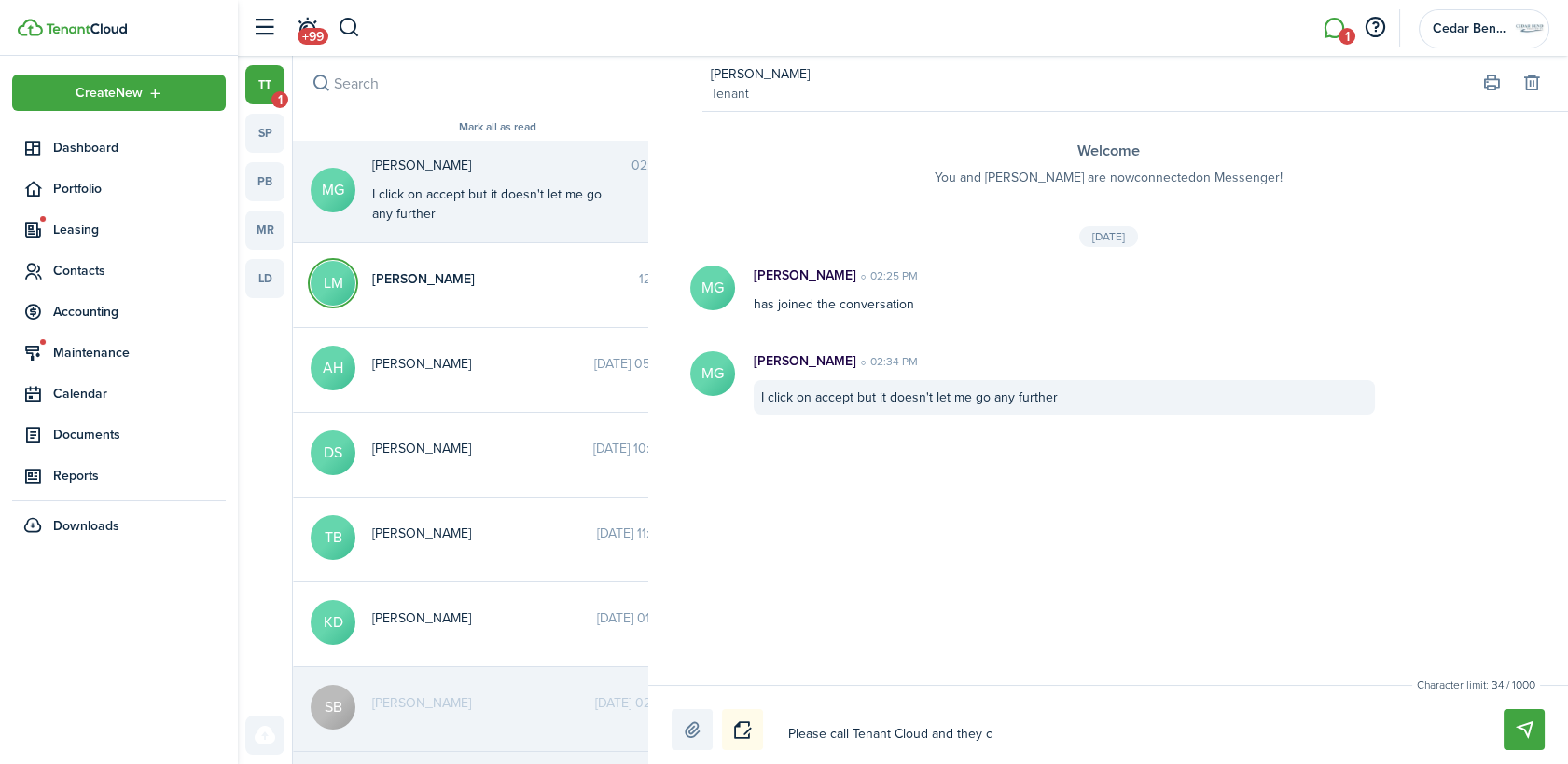
type textarea "Please call Tenant Cloud and they ca"
type textarea "Please call Tenant Cloud and they can"
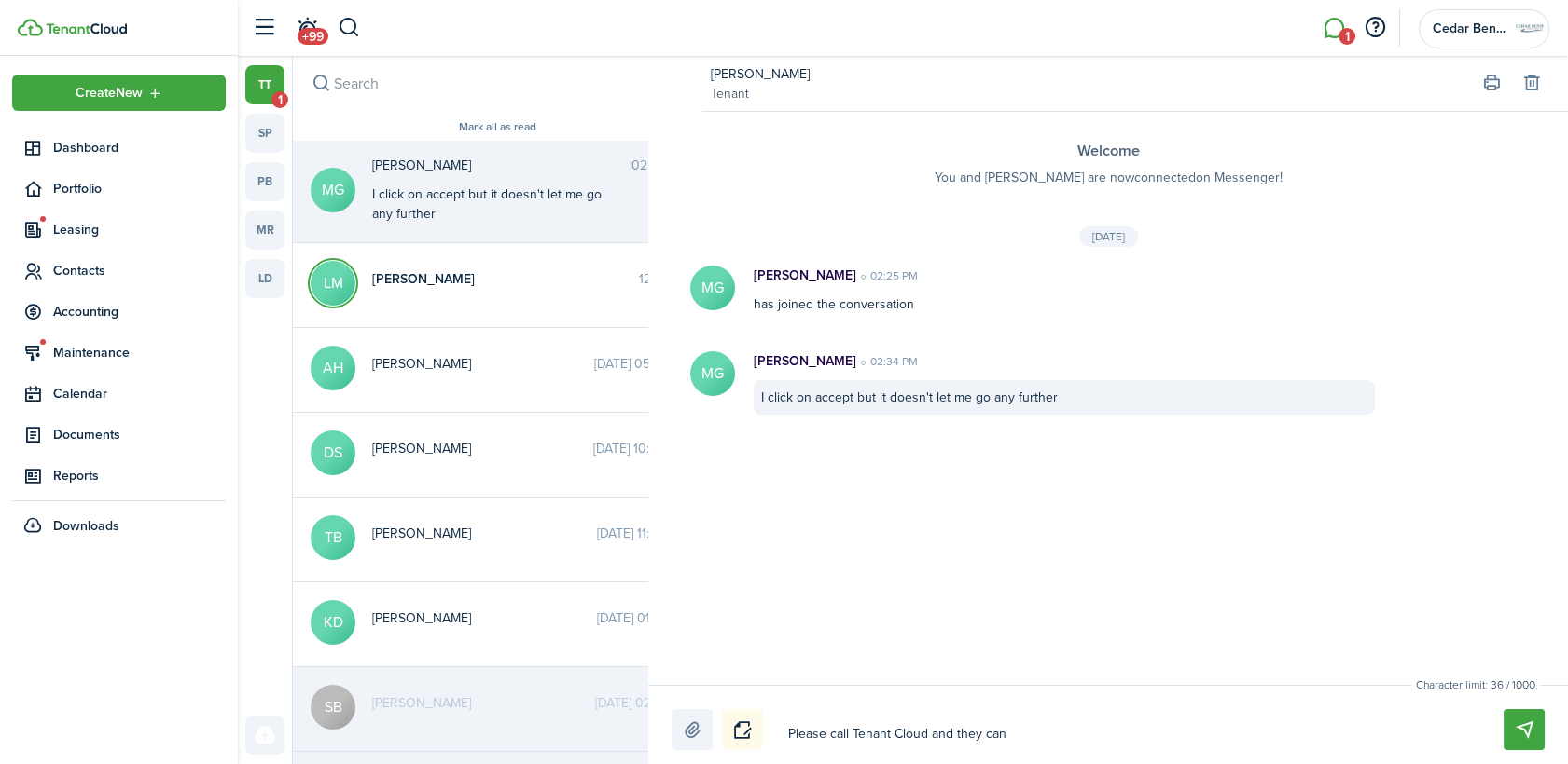
type textarea "Please call Tenant Cloud and they can"
type textarea "Please call Tenant Cloud and they can h"
type textarea "Please call Tenant Cloud and they can he"
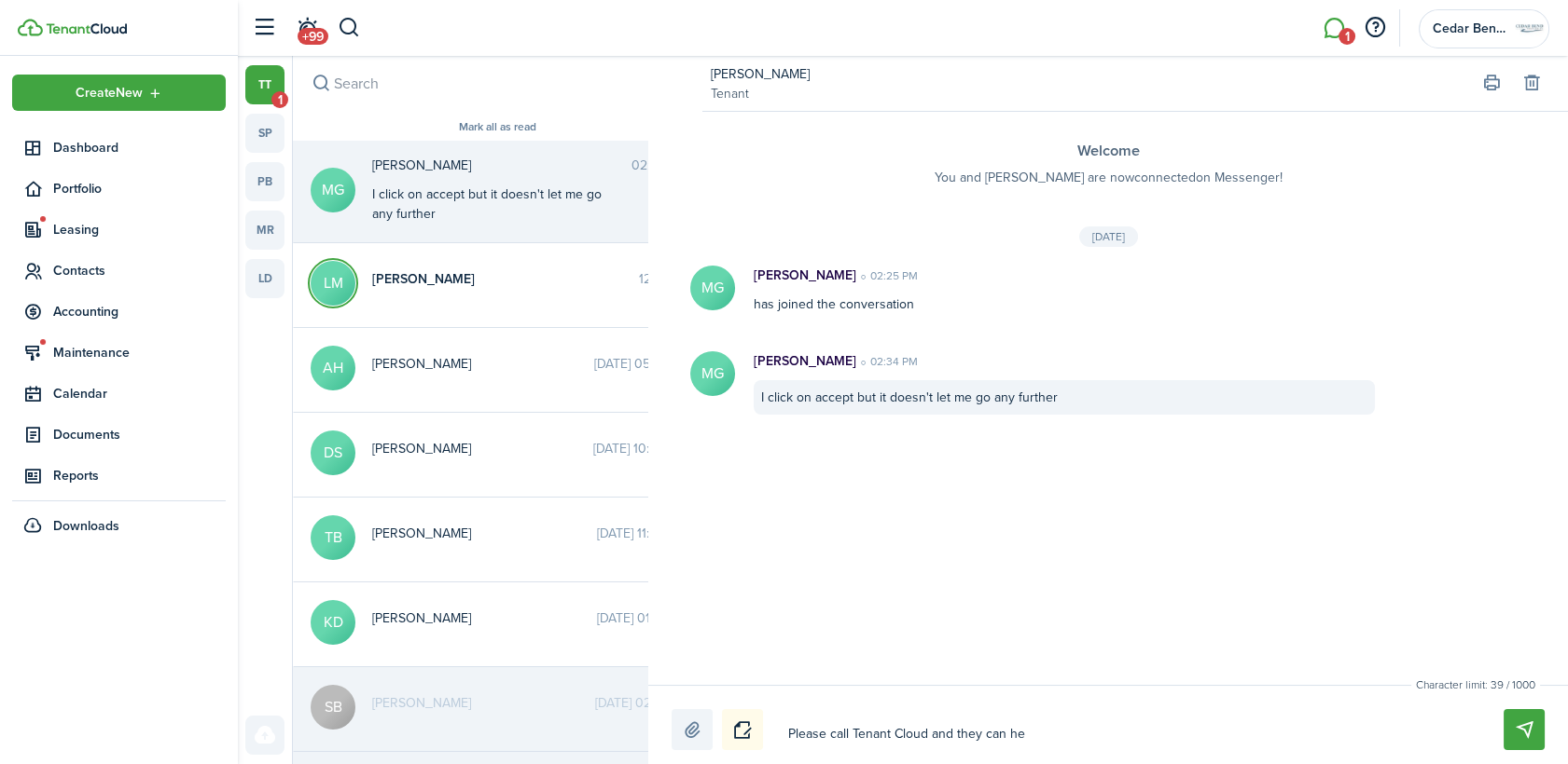
type textarea "Please call Tenant Cloud and they can hel"
type textarea "Please call Tenant Cloud and they can help"
type textarea "Please call Tenant Cloud and they can help."
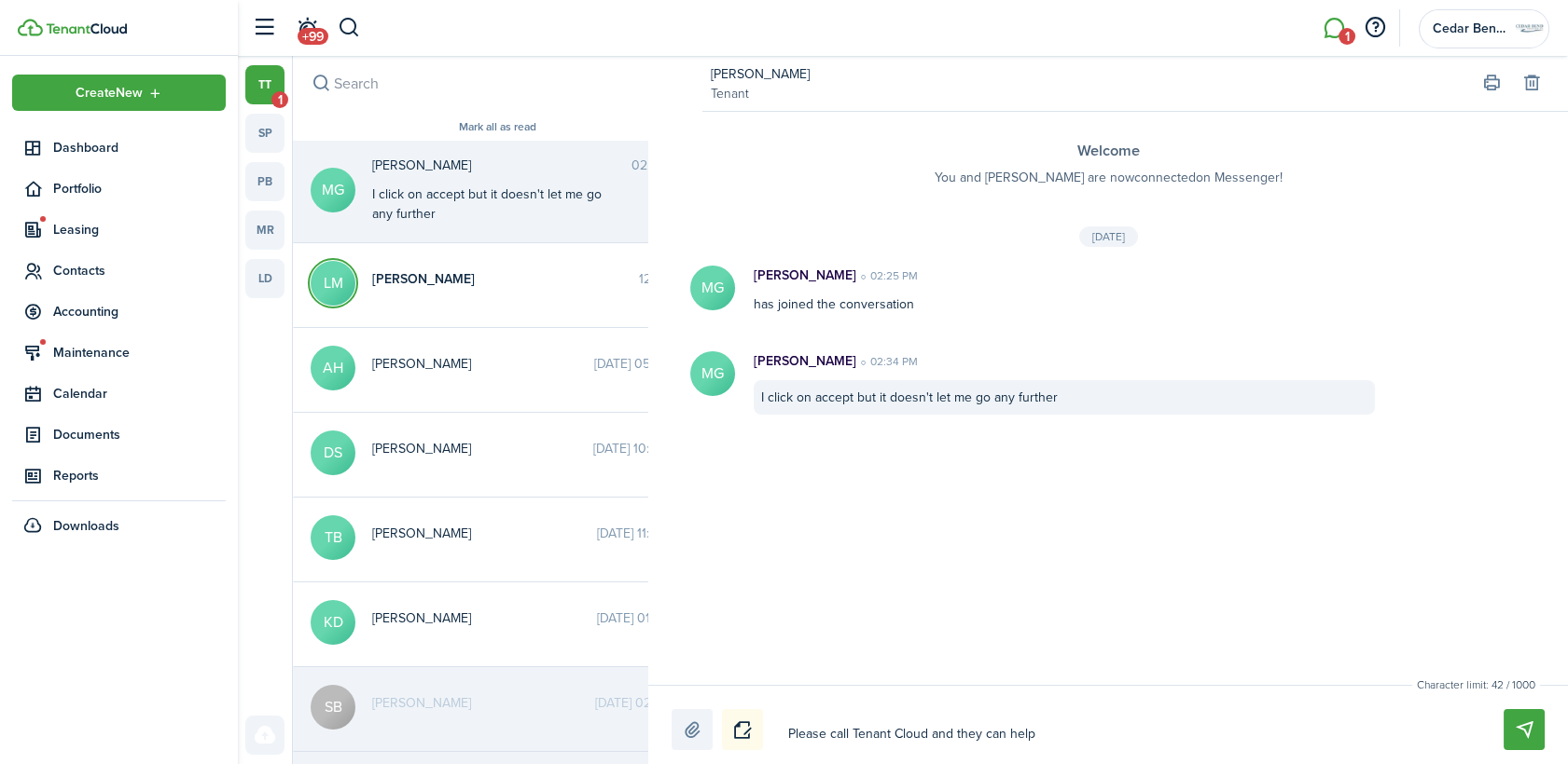
type textarea "Please call Tenant Cloud and they can help."
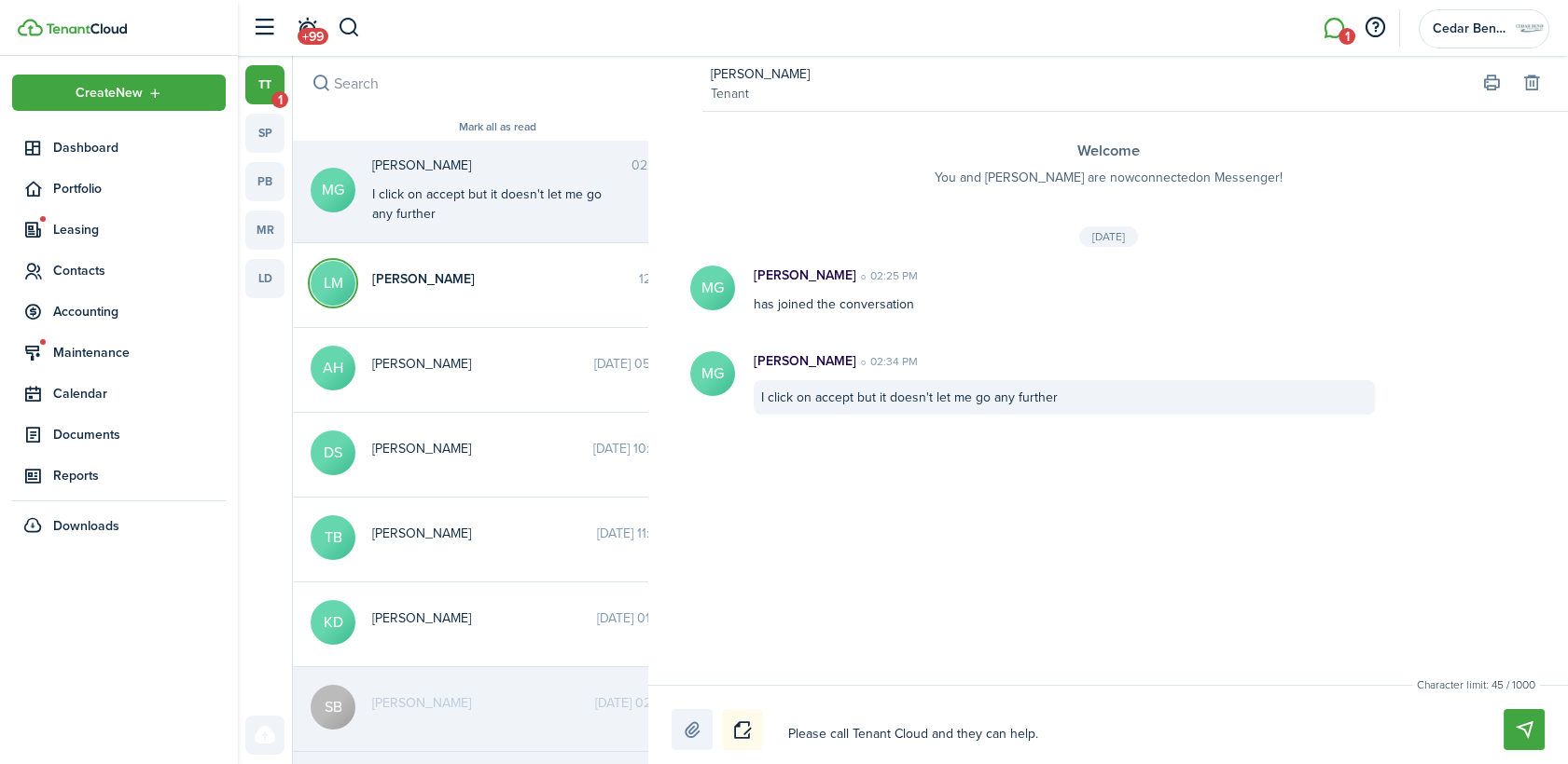
type textarea "Please call Tenant Cloud and they can help. H"
type textarea "Please call Tenant Cloud and they can help."
type textarea "Please call Tenant Cloud and they can help. I"
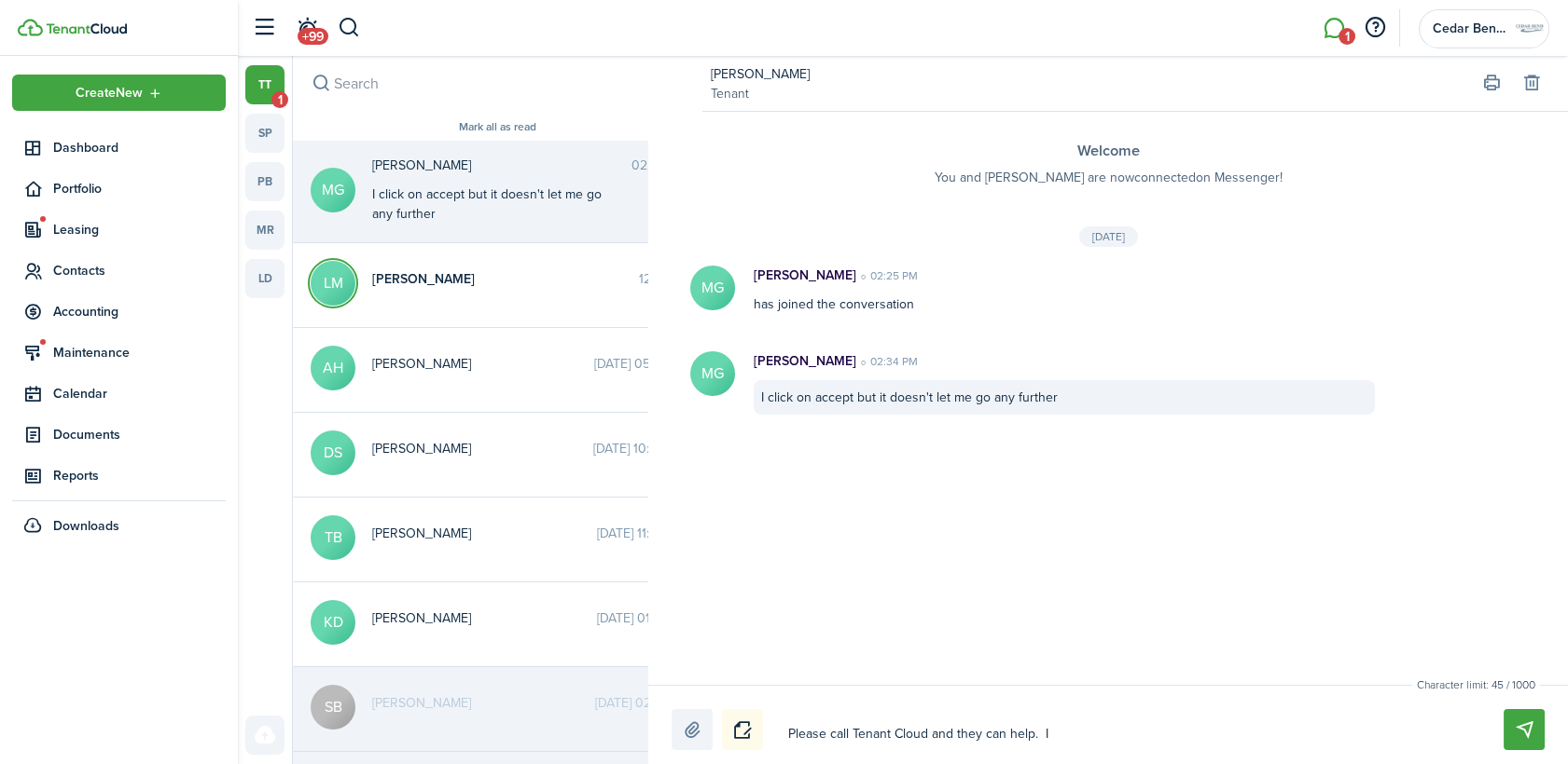
type textarea "Please call Tenant Cloud and they can help. I"
type textarea "Please call Tenant Cloud and they can help. I s"
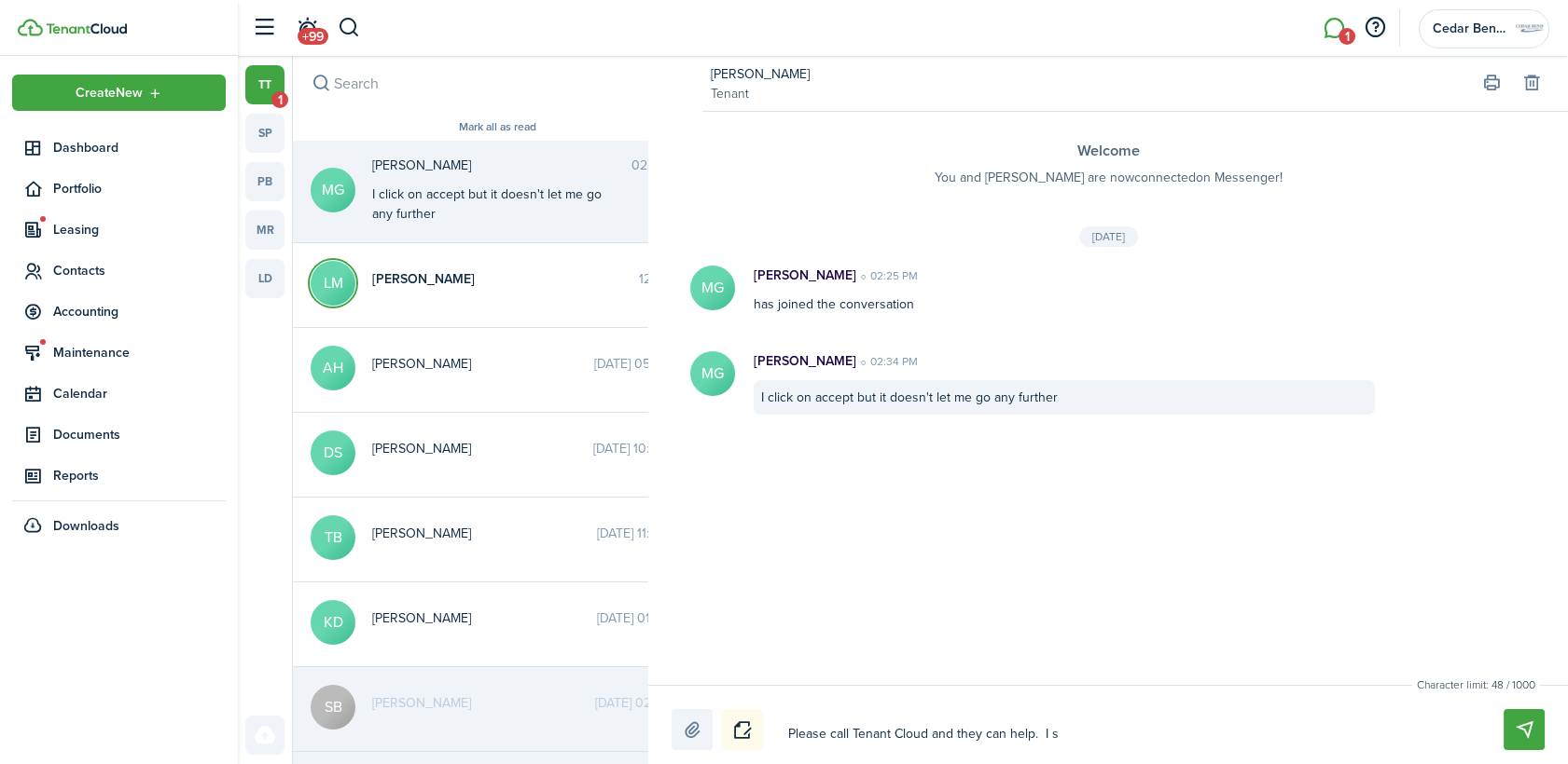
type textarea "Please call Tenant Cloud and they can help. I se"
type textarea "Please call Tenant Cloud and they can help. I sen"
type textarea "Please call Tenant Cloud and they can help. I send"
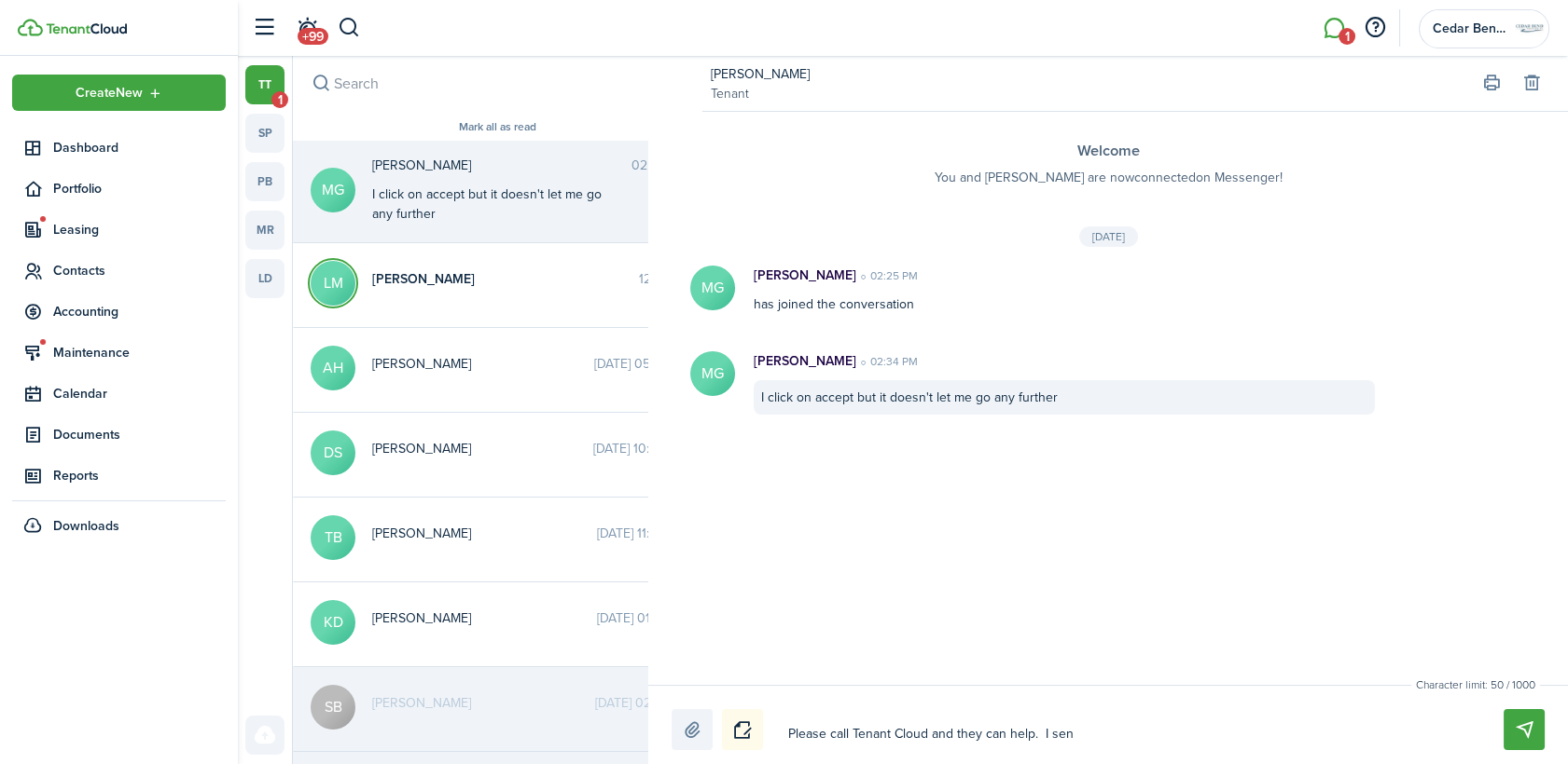
type textarea "Please call Tenant Cloud and they can help. I send"
type textarea "Please call Tenant Cloud and they can help. I send L"
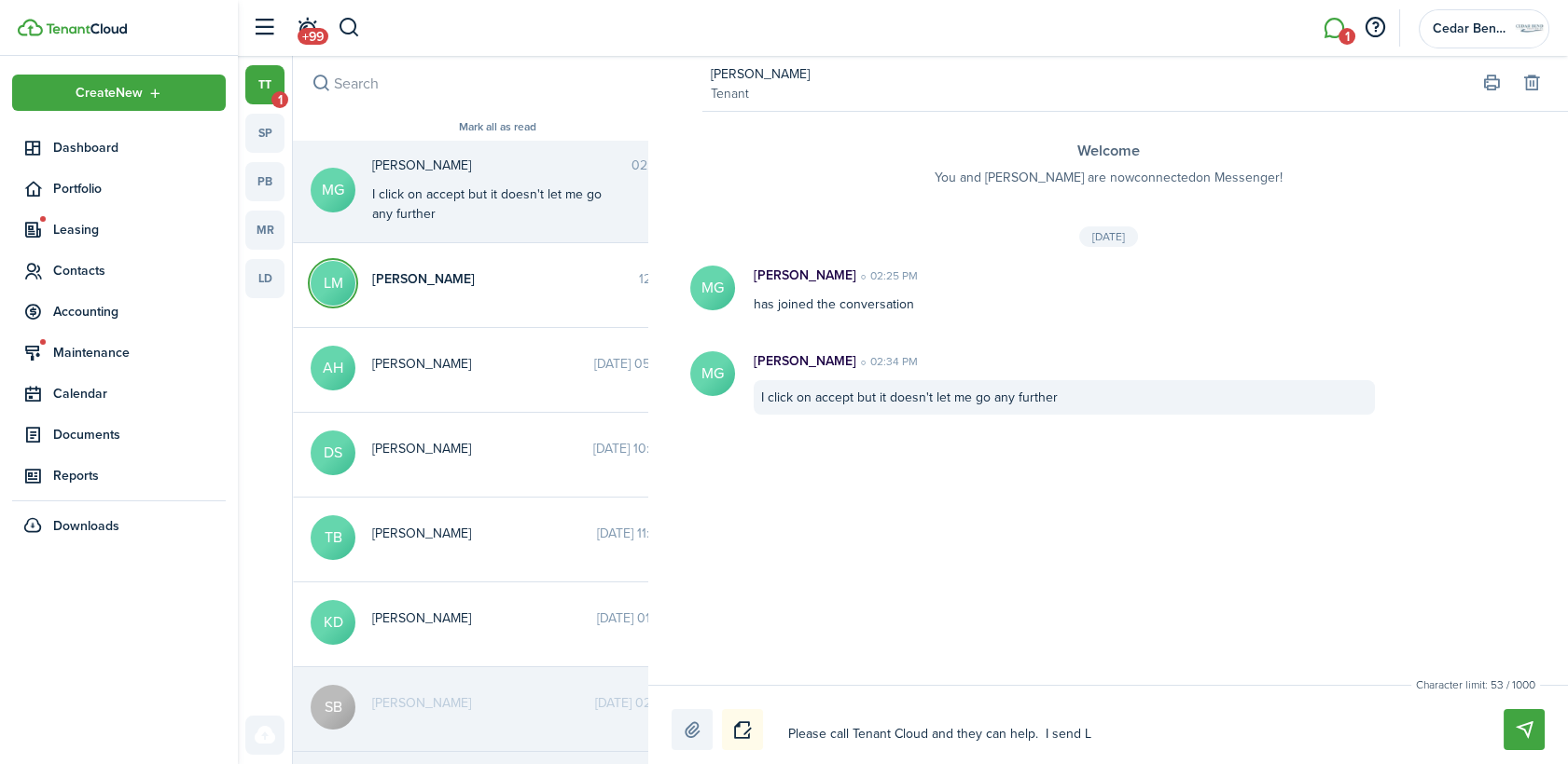
type textarea "Please call Tenant Cloud and they can help. I send La"
type textarea "Please call Tenant Cloud and they can help. I send [PERSON_NAME]"
type textarea "Please call Tenant Cloud and they can help. I send Laur"
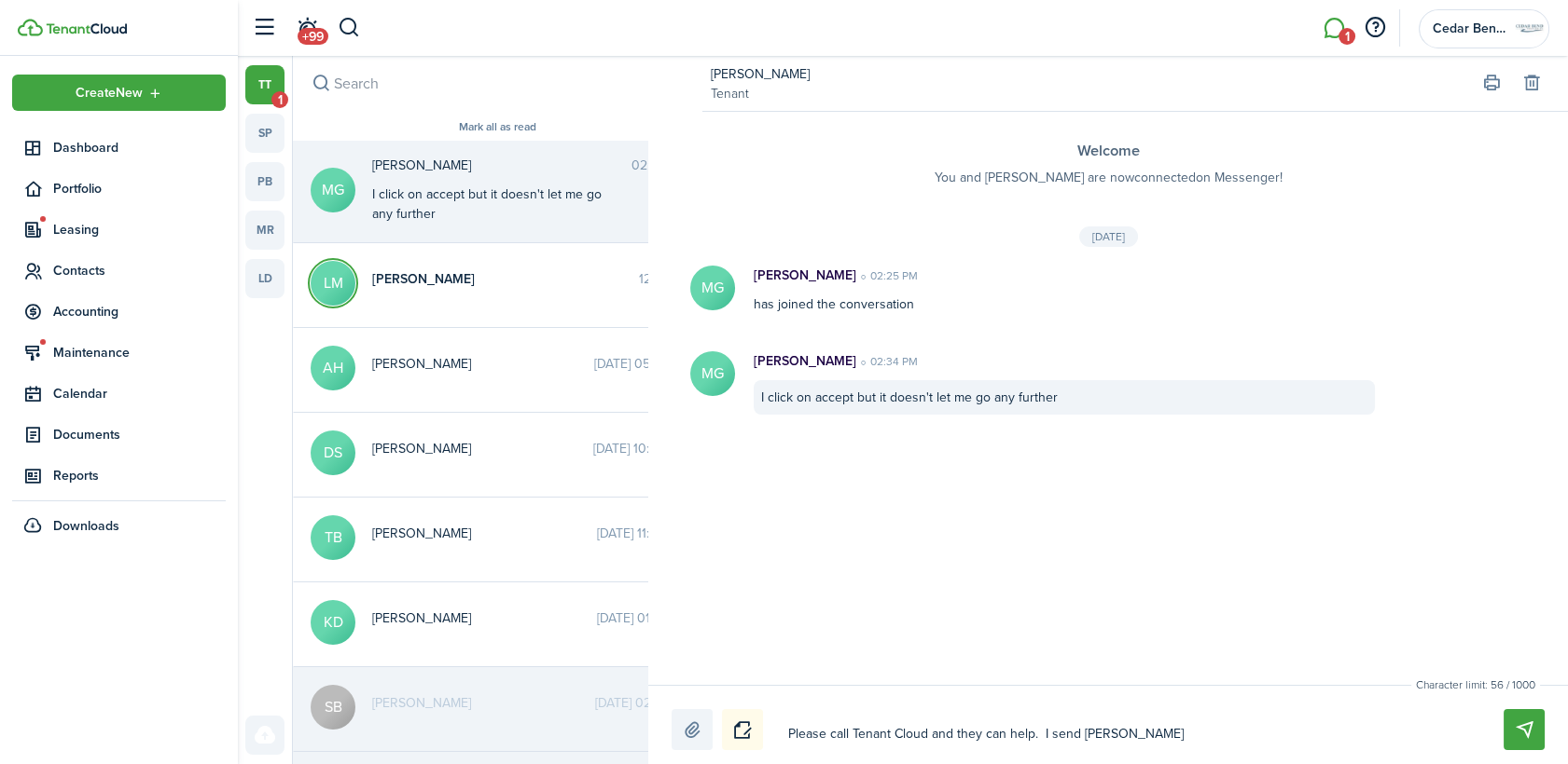
type textarea "Please call Tenant Cloud and they can help. I send Laur"
type textarea "Please call Tenant Cloud and they can help. I send [PERSON_NAME]"
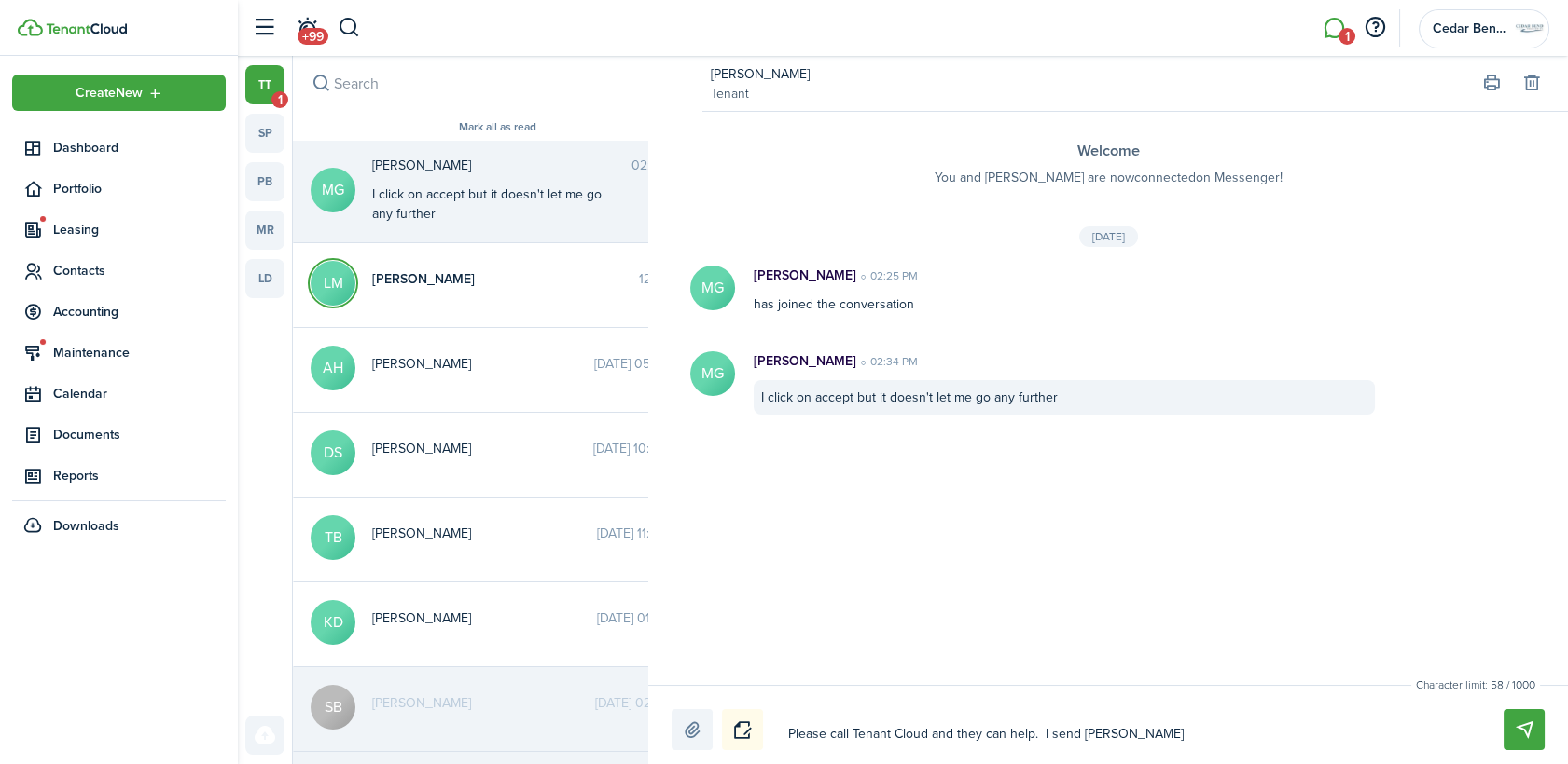
type textarea "Please call Tenant Cloud and they can help. I send [PERSON_NAME]"
type textarea "Please call Tenant Cloud and they can help. I send [PERSON_NAME] the"
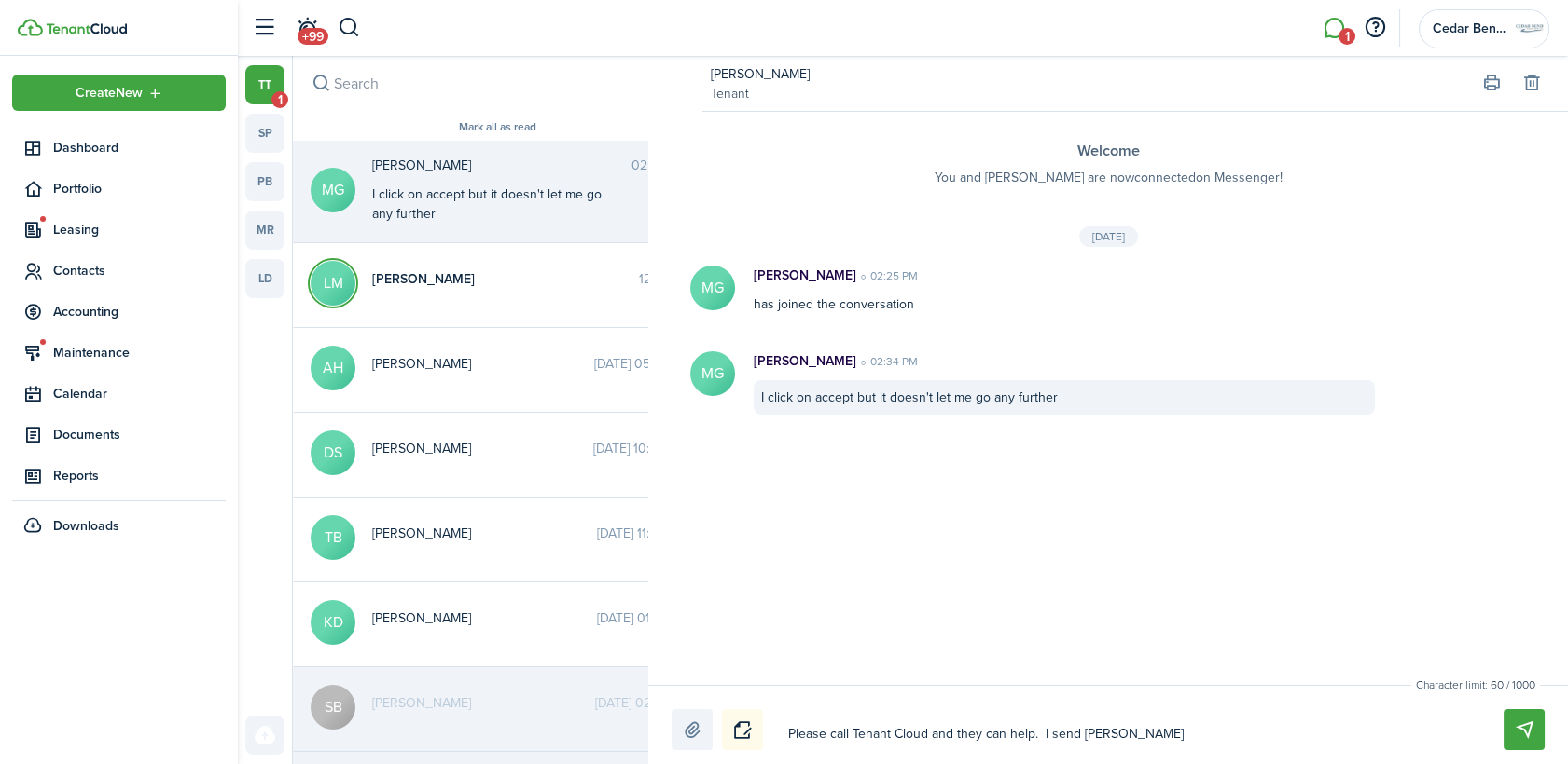
type textarea "Please call Tenant Cloud and they can help. I send [PERSON_NAME] the"
type textarea "Please call Tenant Cloud and they can help. I send [PERSON_NAME] thei"
type textarea "Please call Tenant Cloud and they can help. I send [PERSON_NAME] their"
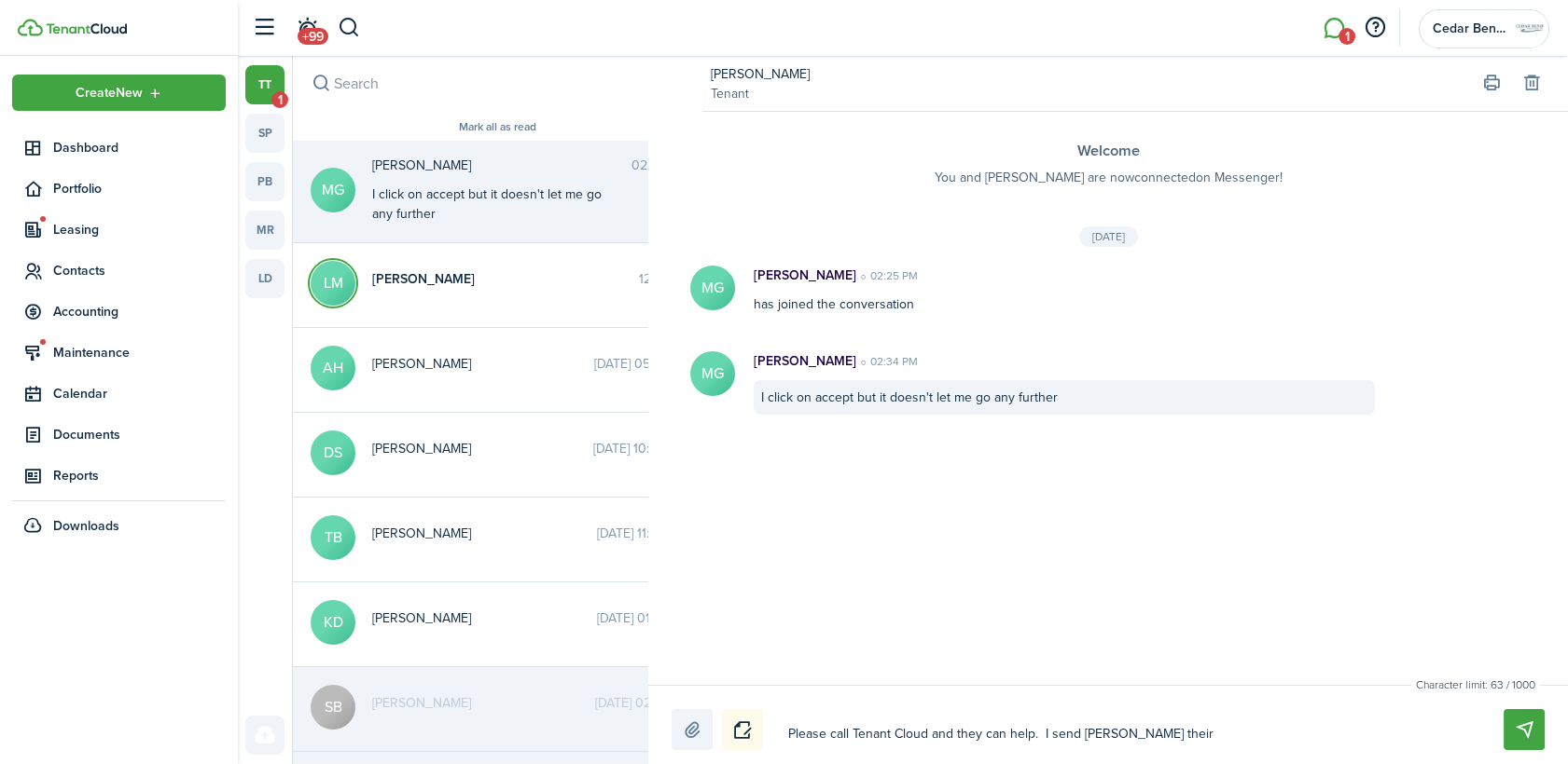
type textarea "Please call Tenant Cloud and they can help. I send [PERSON_NAME] their"
type textarea "Please call Tenant Cloud and they can help. I send [PERSON_NAME] their n"
type textarea "Please call Tenant Cloud and they can help. I send [PERSON_NAME] their nm"
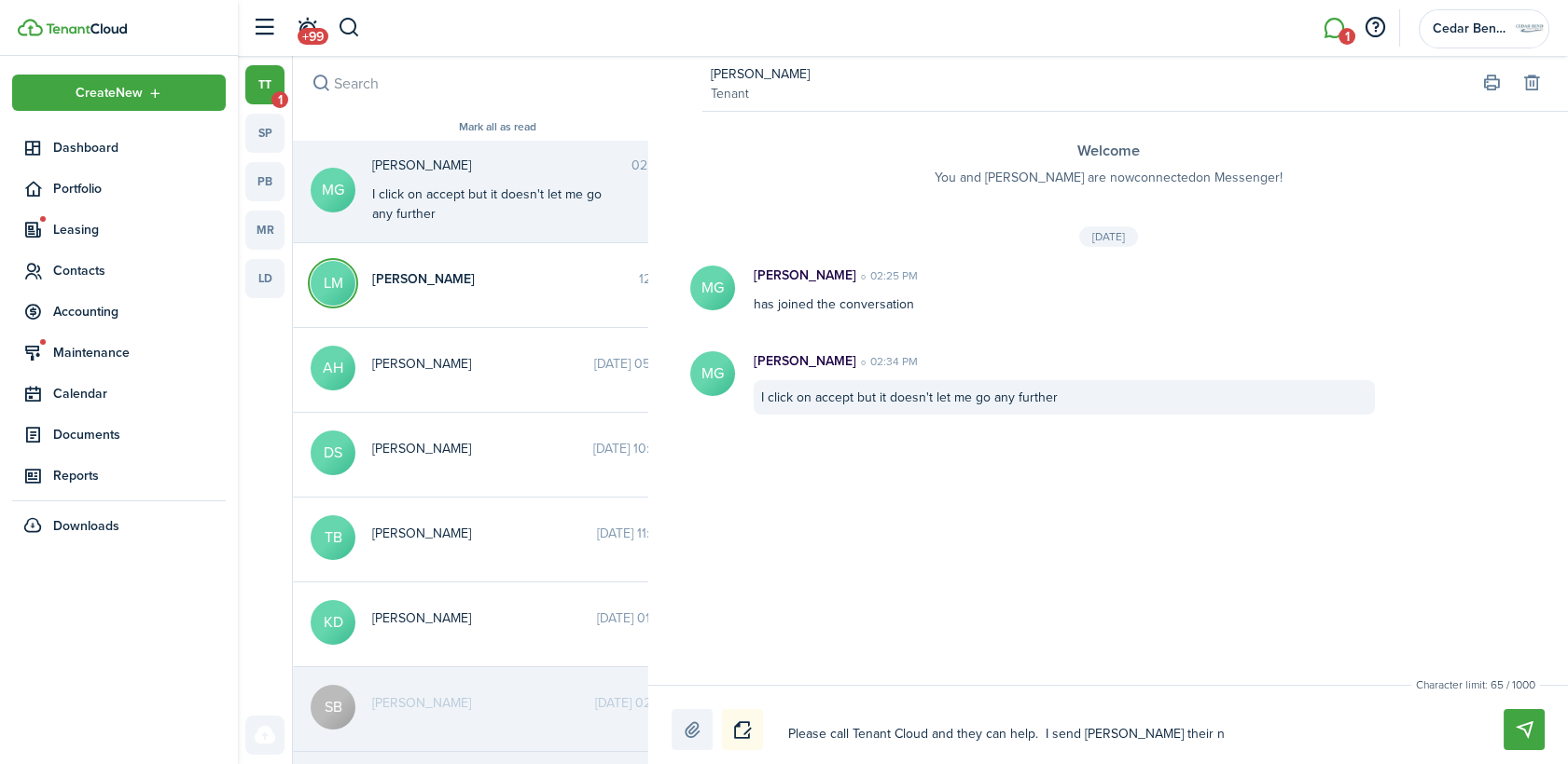
type textarea "Please call Tenant Cloud and they can help. I send [PERSON_NAME] their nm"
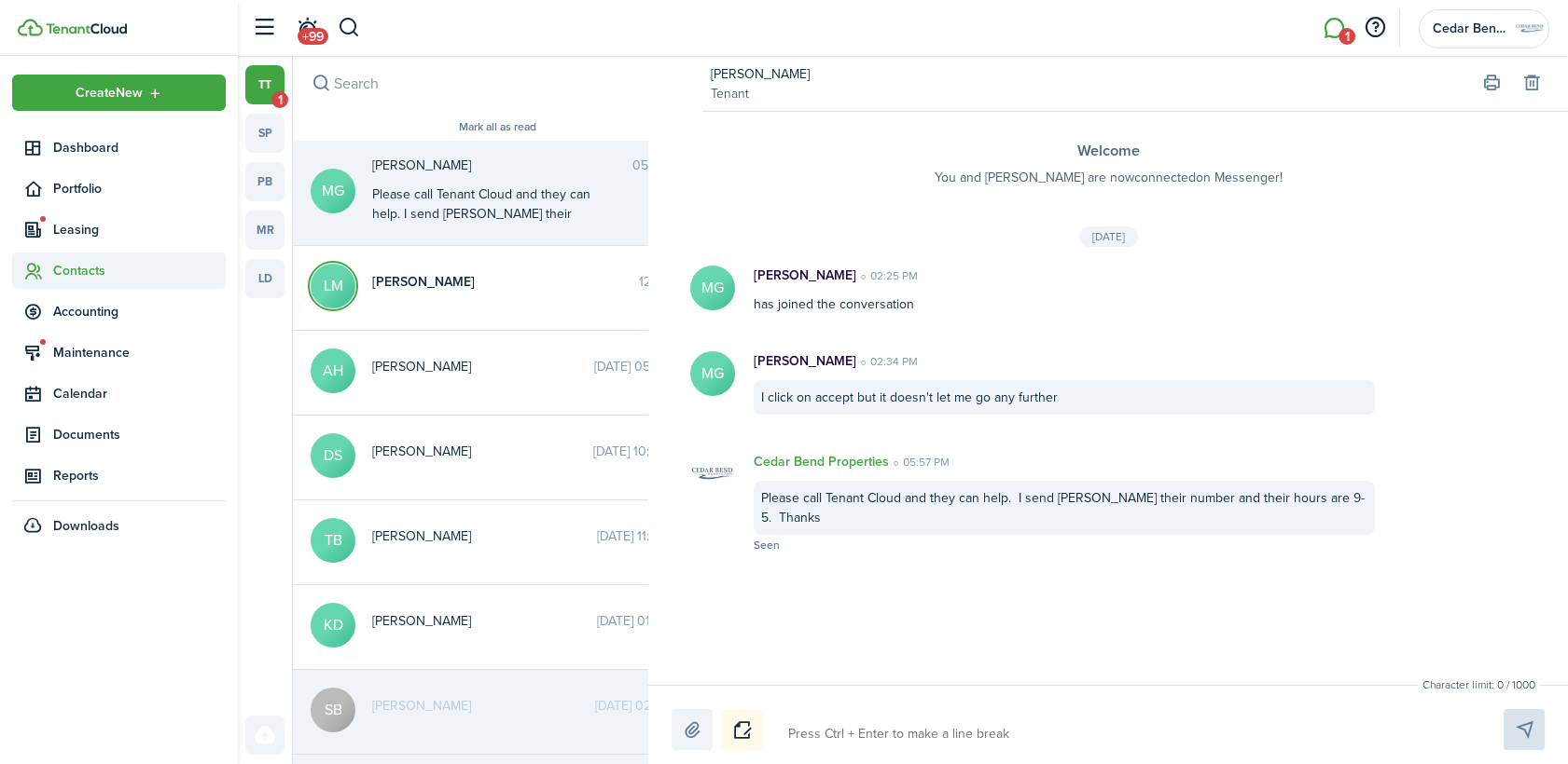
click at [74, 264] on span "Contacts" at bounding box center [139, 270] width 172 height 20
click at [100, 313] on span "Tenants" at bounding box center [139, 314] width 172 height 20
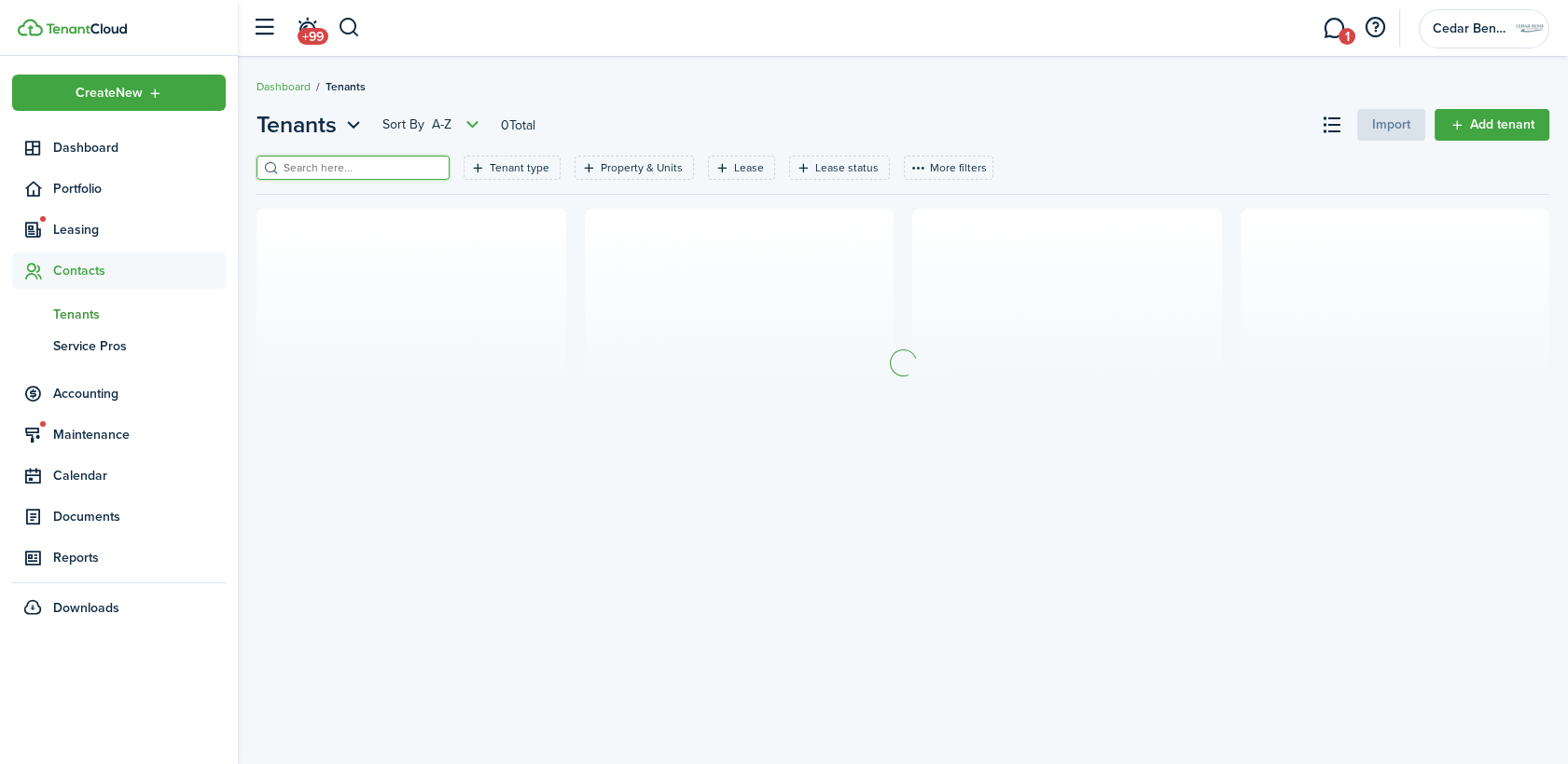
click at [306, 167] on input "search" at bounding box center [361, 168] width 164 height 18
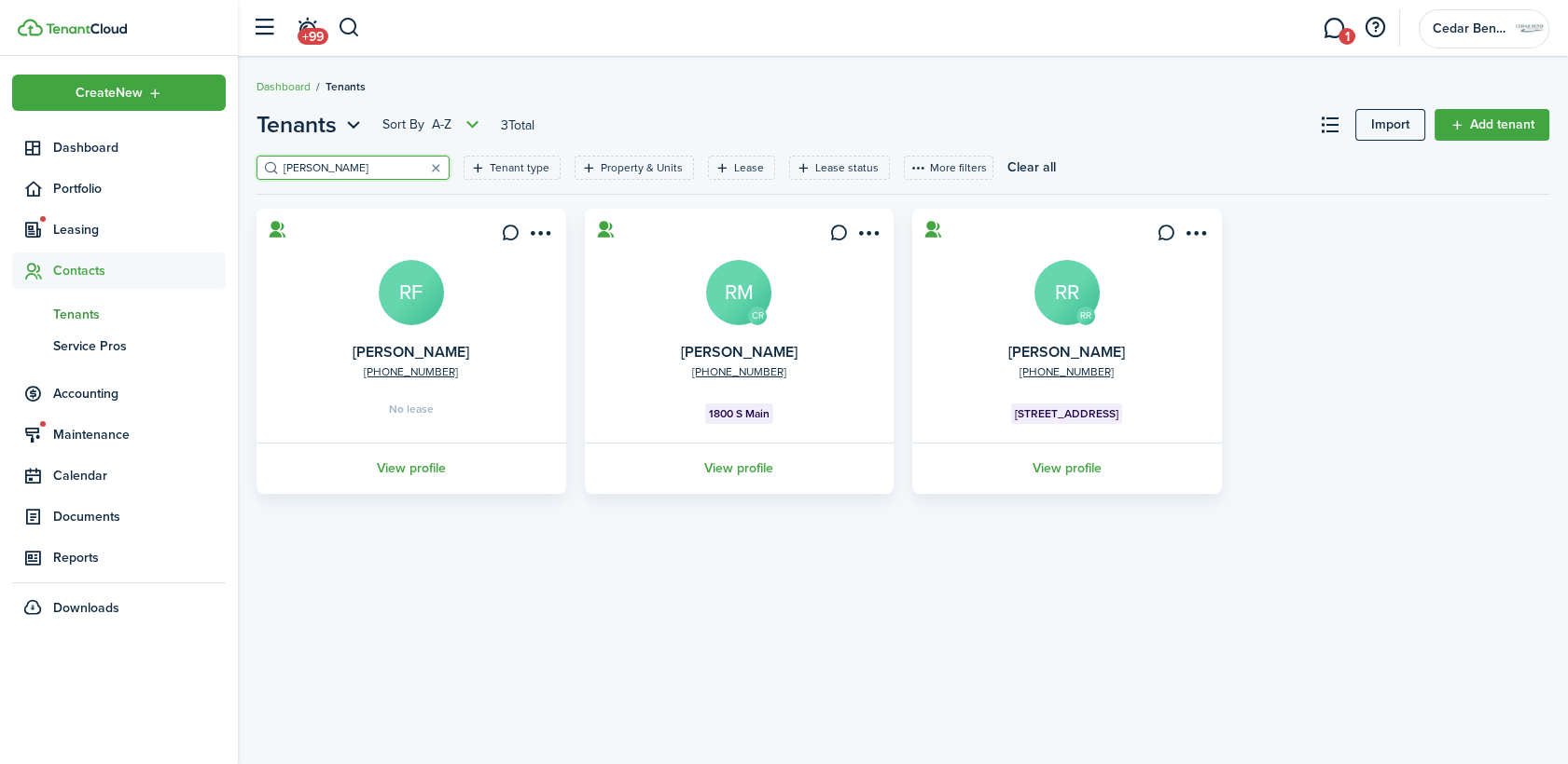
click at [723, 291] on avatar-text "RM" at bounding box center [739, 292] width 66 height 66
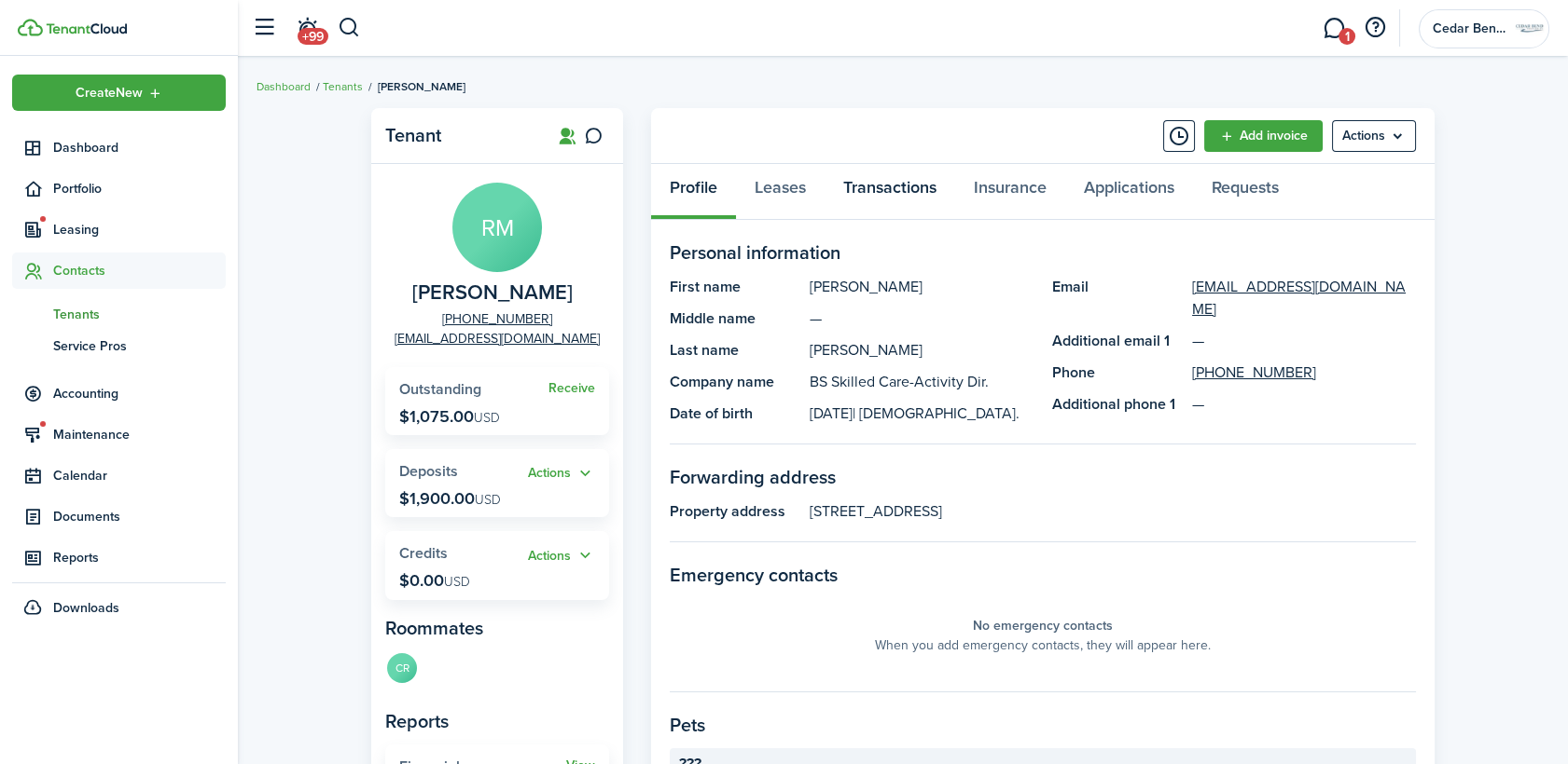
click at [885, 178] on link "Transactions" at bounding box center [889, 191] width 130 height 56
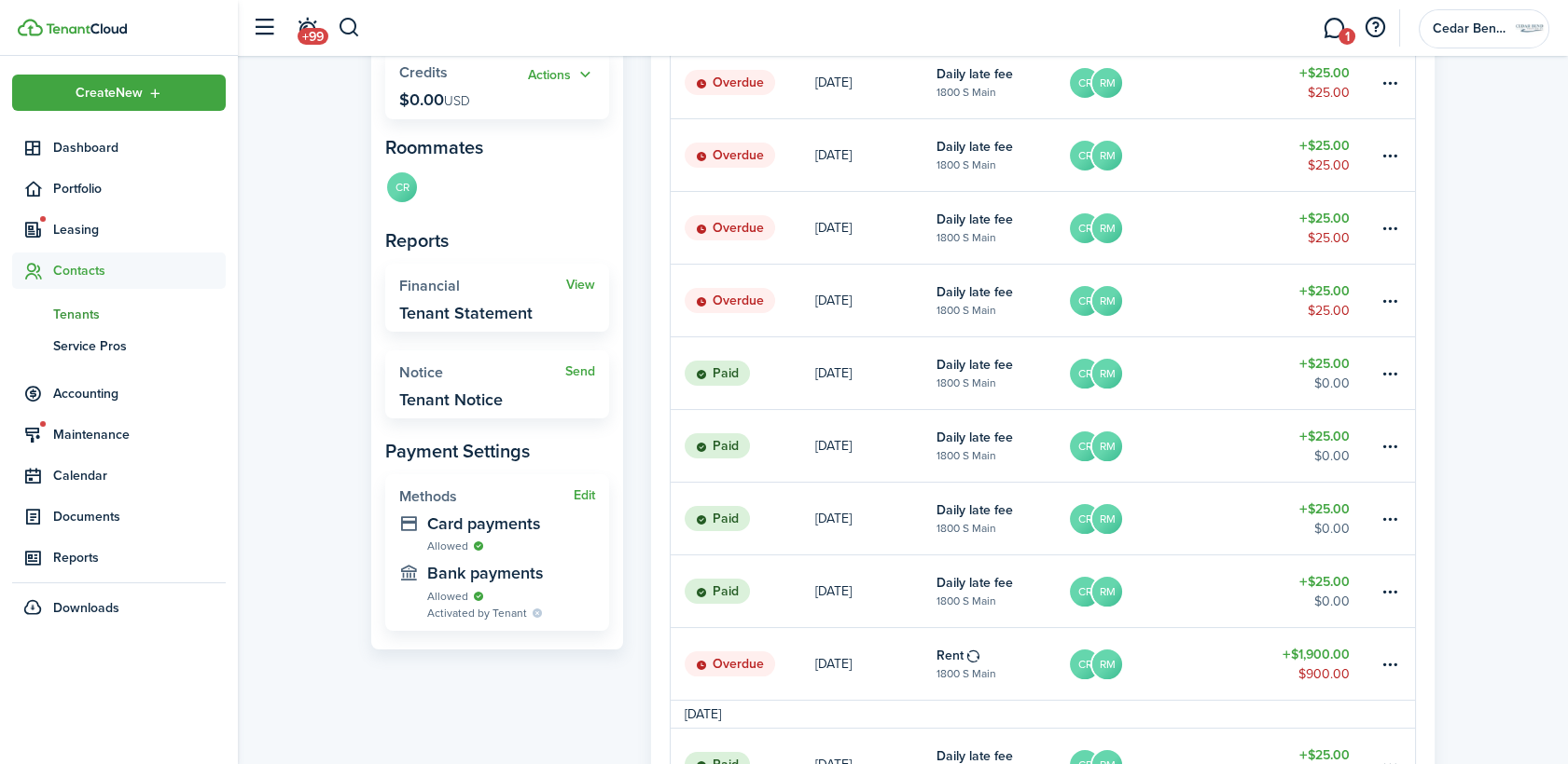
scroll to position [518, 0]
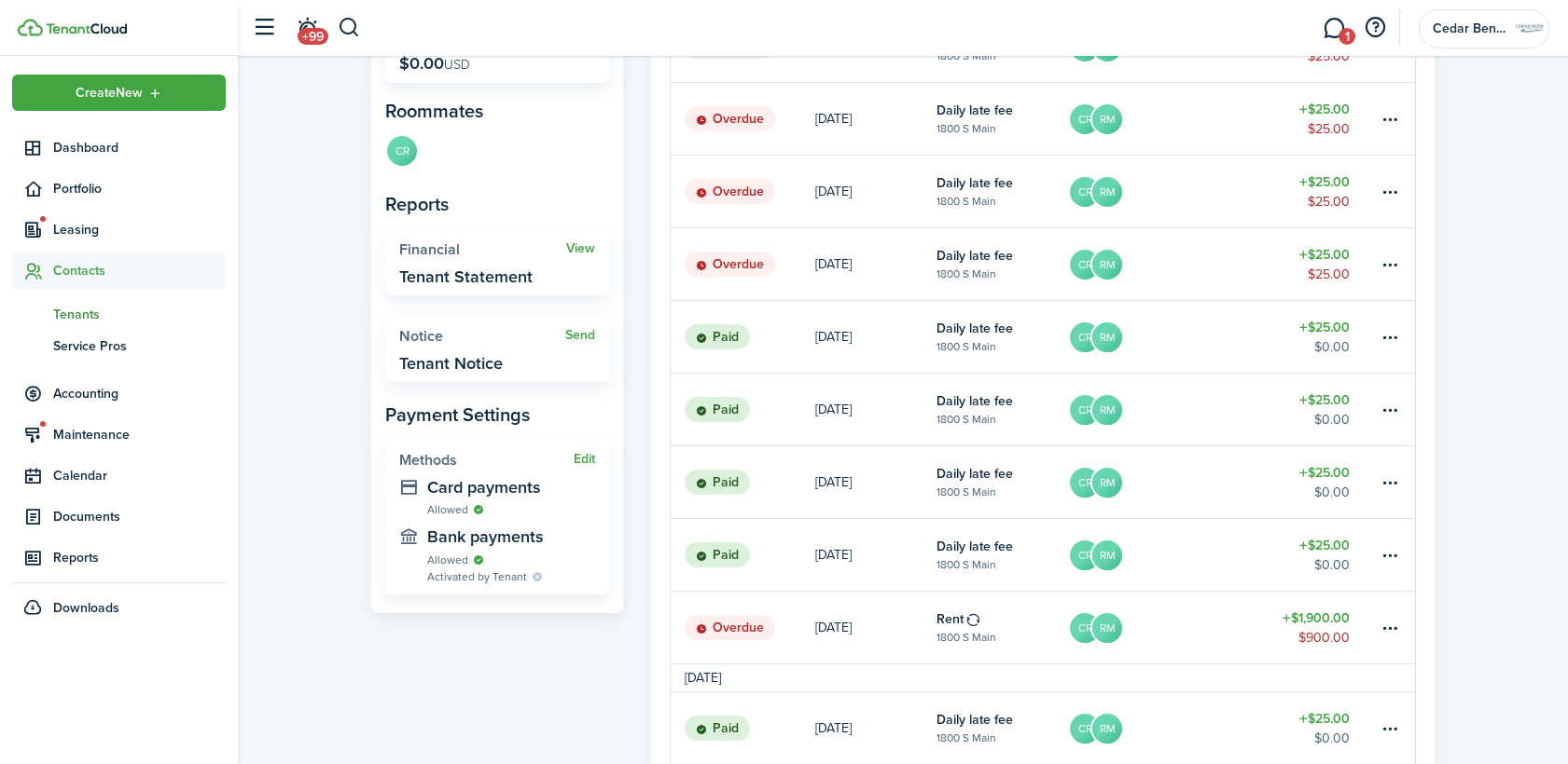
click at [1314, 335] on table-amount-title "$25.00" at bounding box center [1324, 327] width 50 height 20
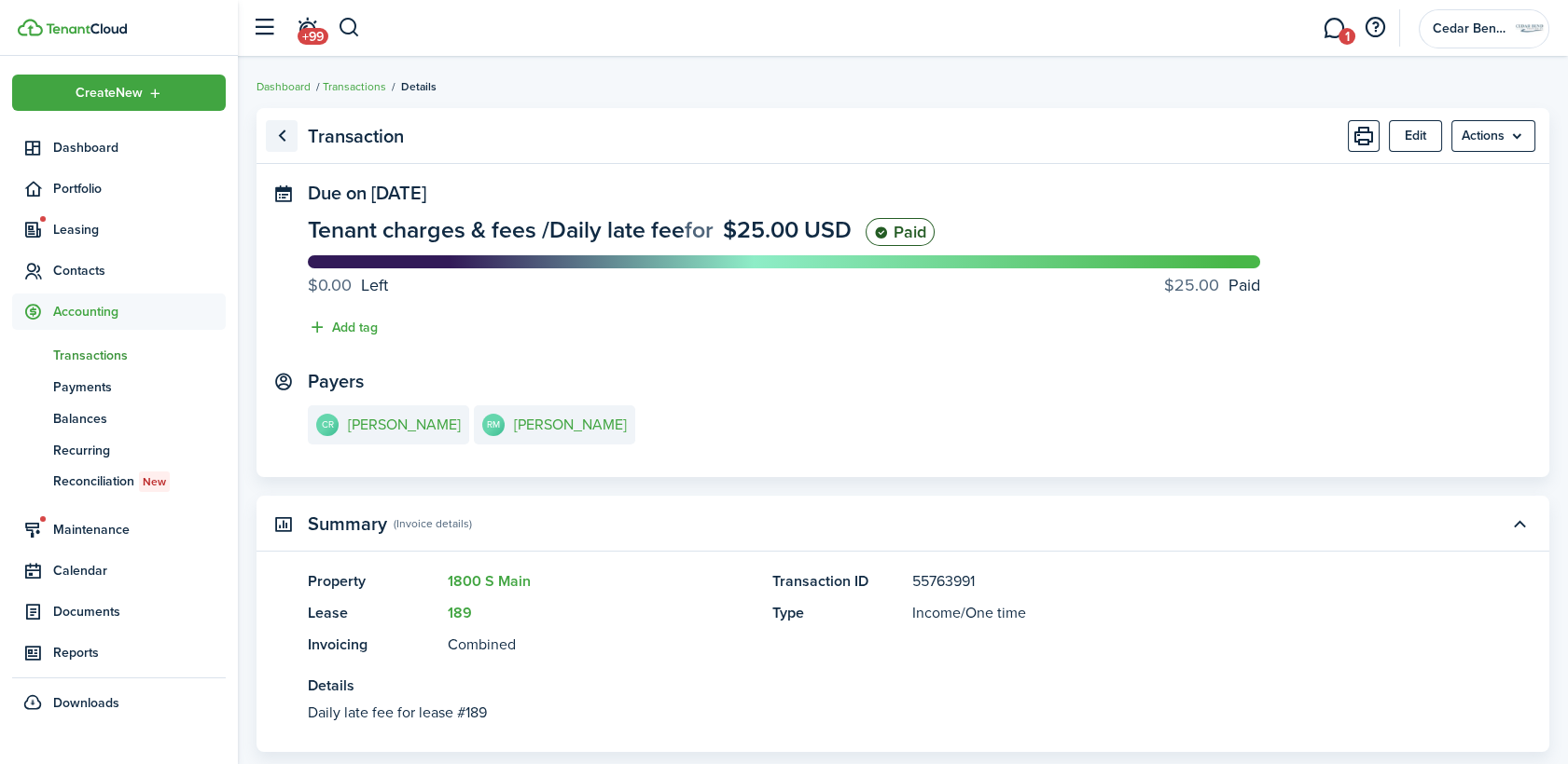
click at [288, 138] on link "Go back" at bounding box center [281, 135] width 31 height 31
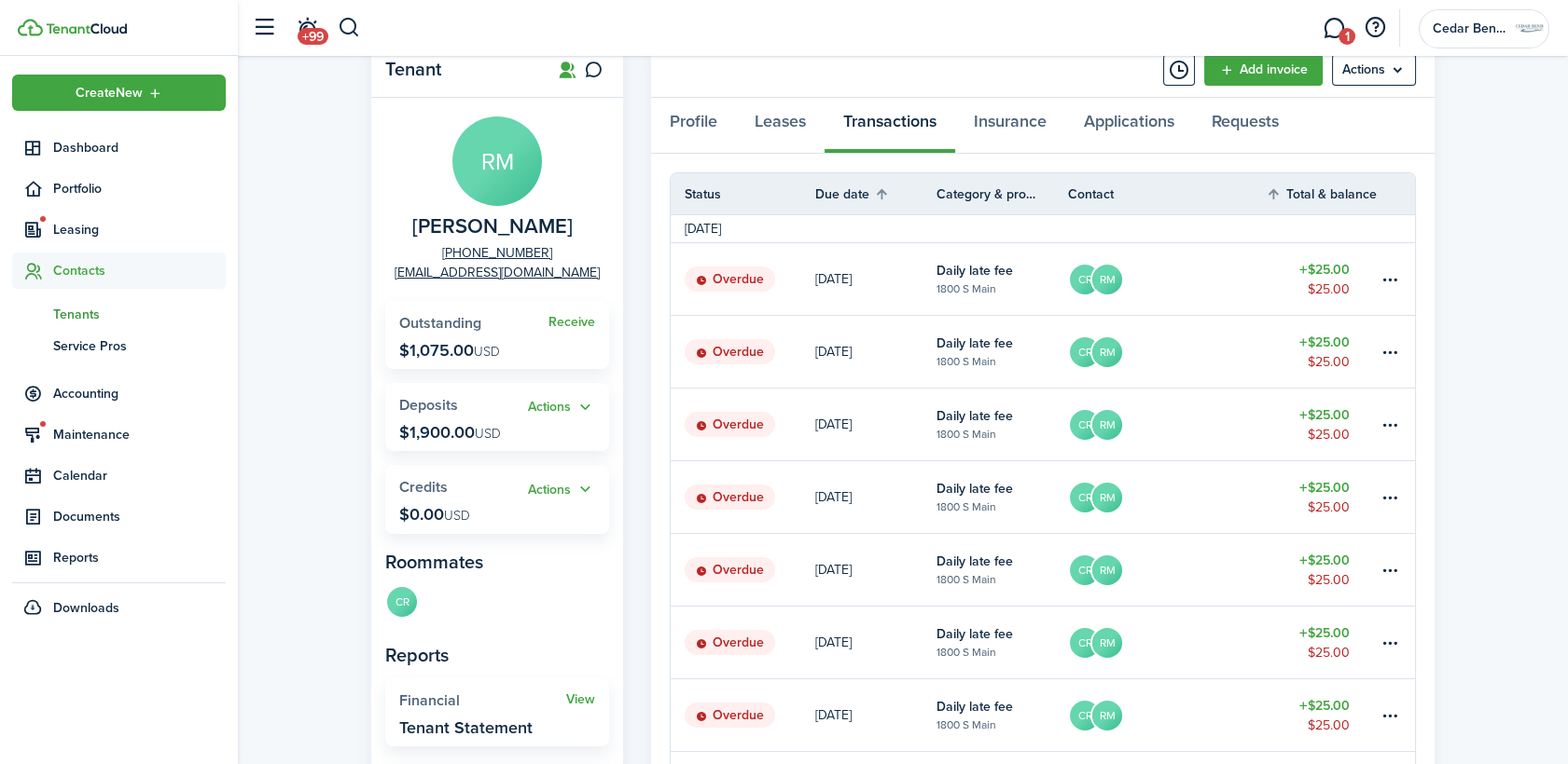
scroll to position [310, 0]
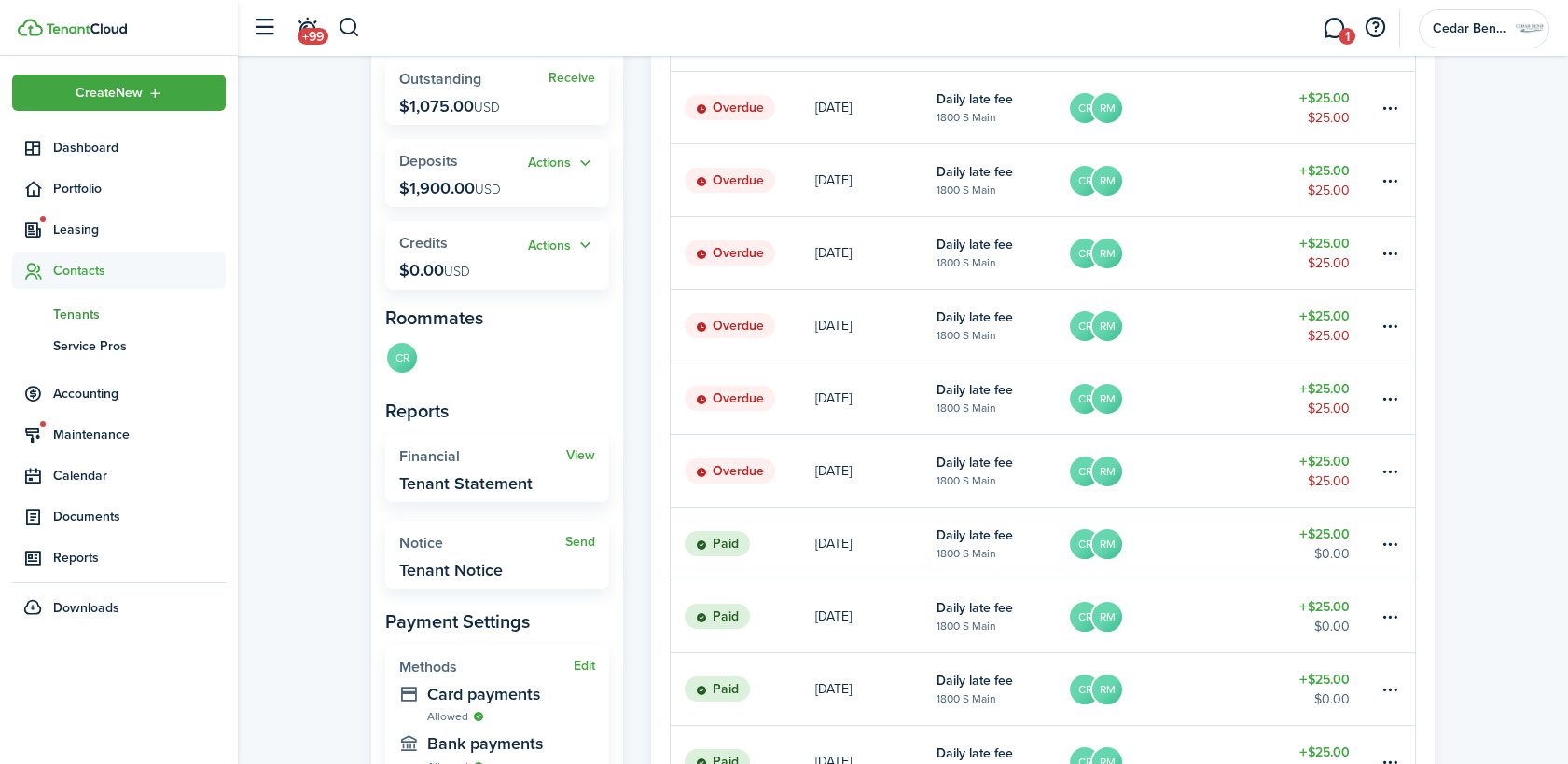
click at [1328, 548] on table-amount-description "$0.00" at bounding box center [1332, 554] width 35 height 20
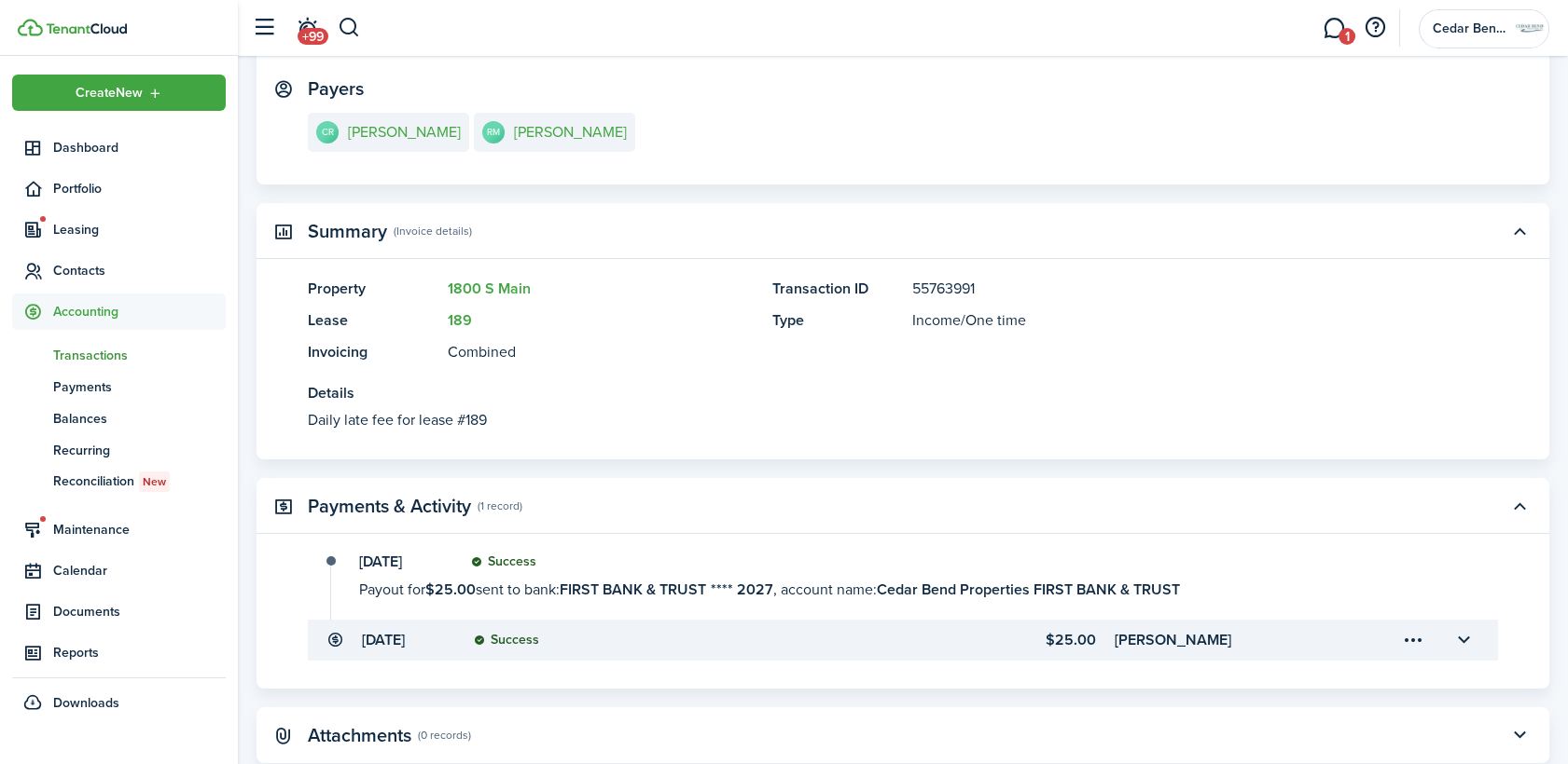
scroll to position [70, 0]
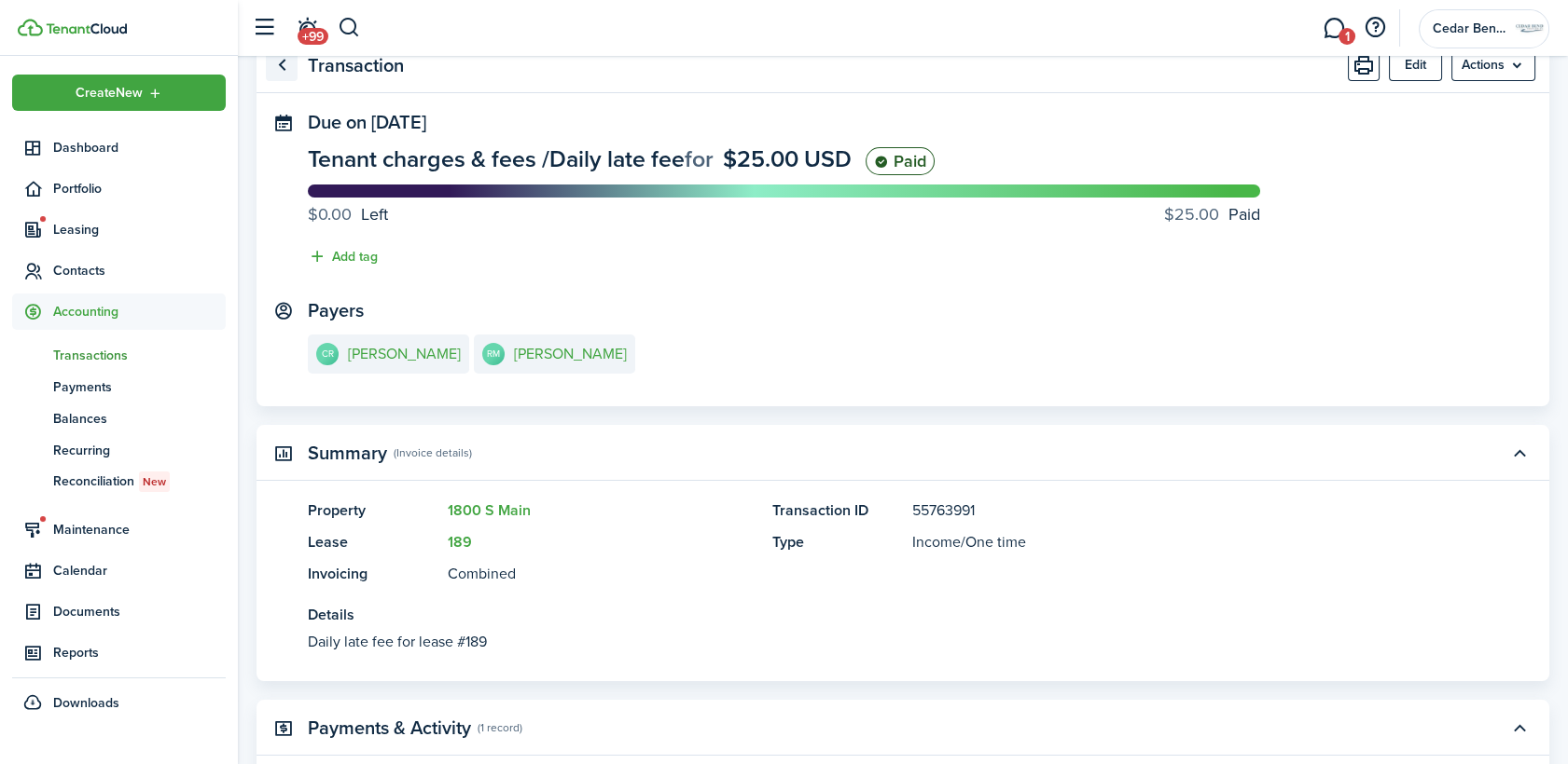
click at [282, 62] on link "Go back" at bounding box center [281, 65] width 31 height 31
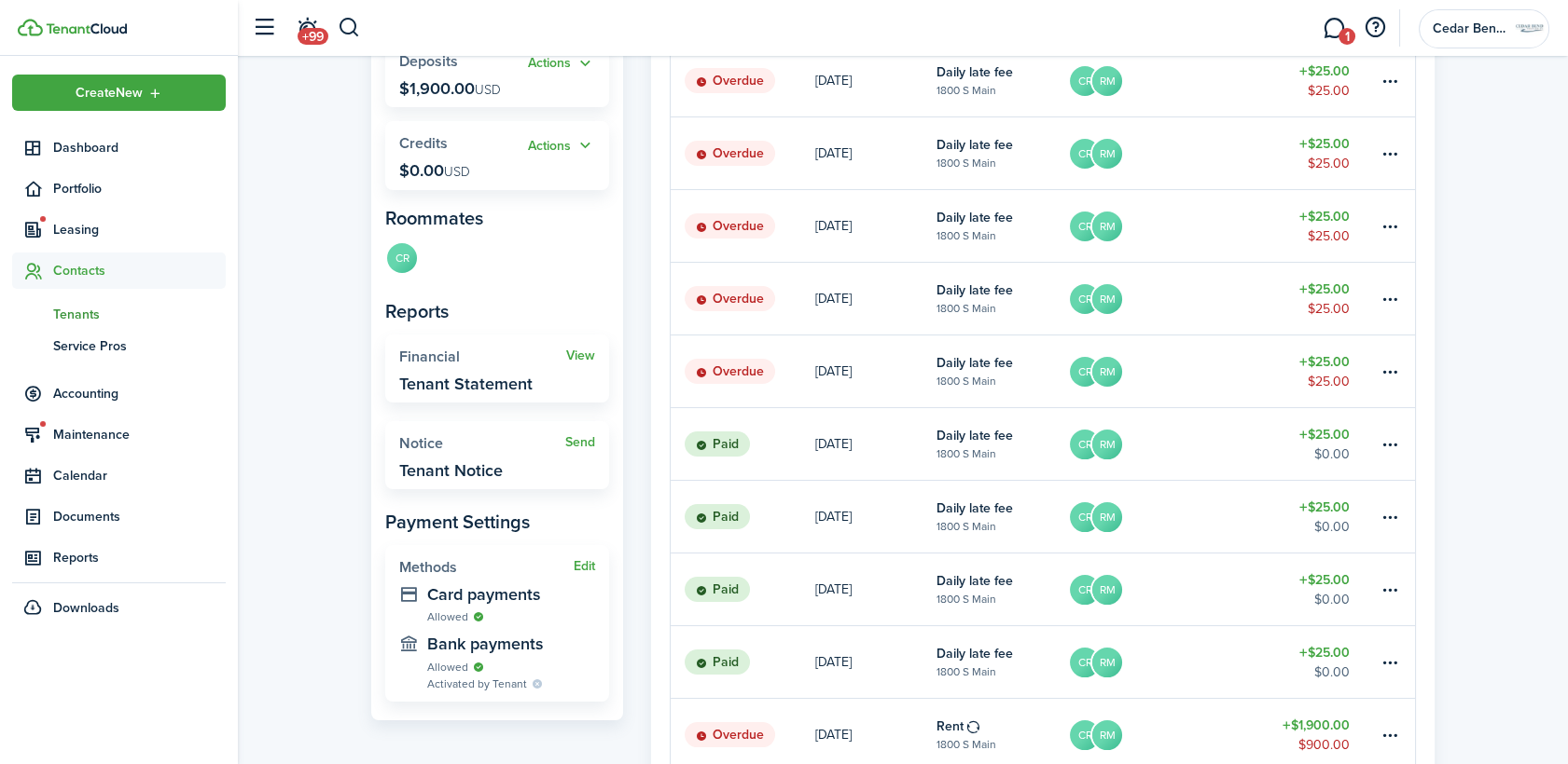
scroll to position [518, 0]
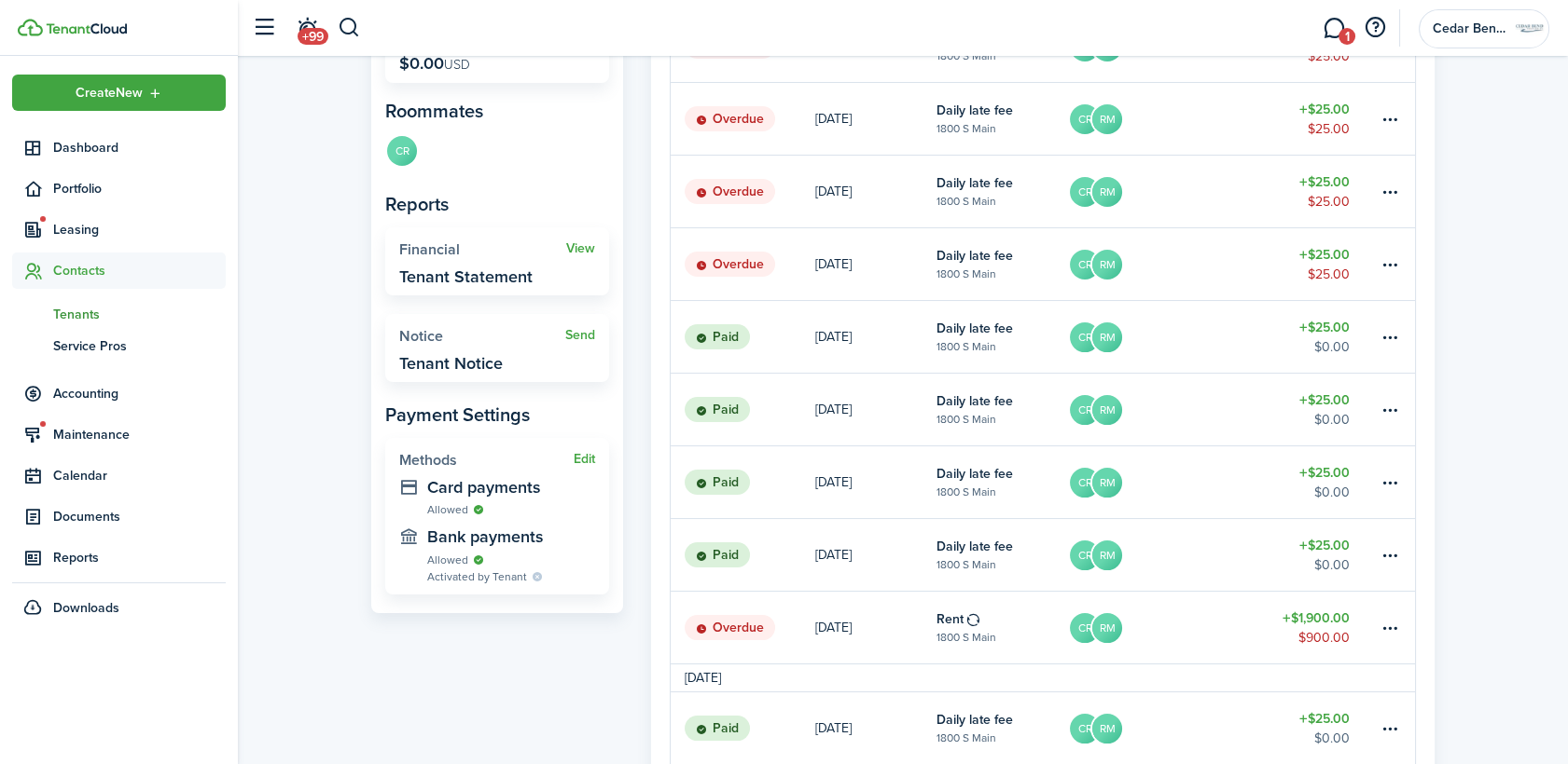
click at [1351, 550] on link "$25.00 $0.00" at bounding box center [1322, 555] width 112 height 71
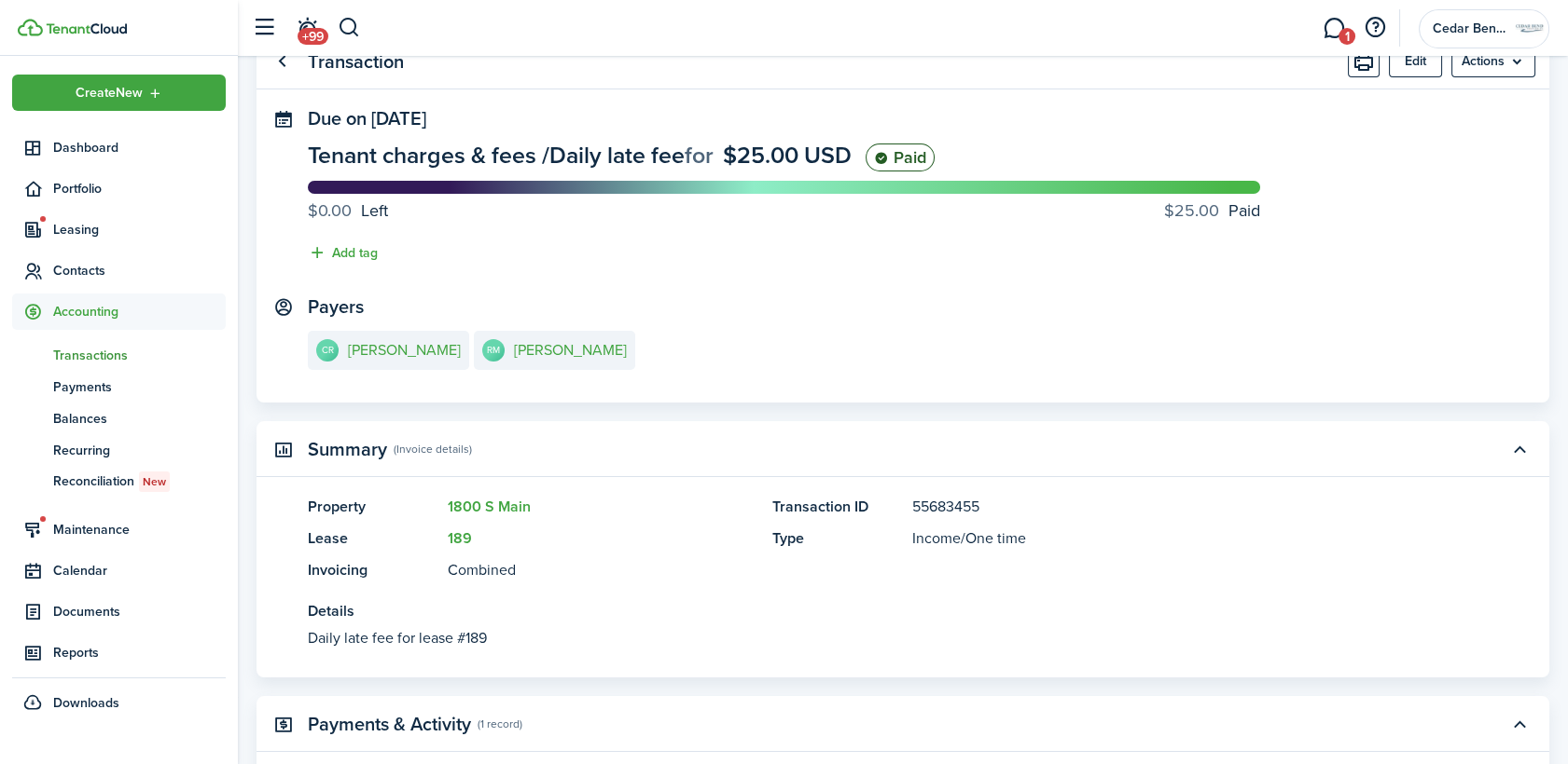
scroll to position [70, 0]
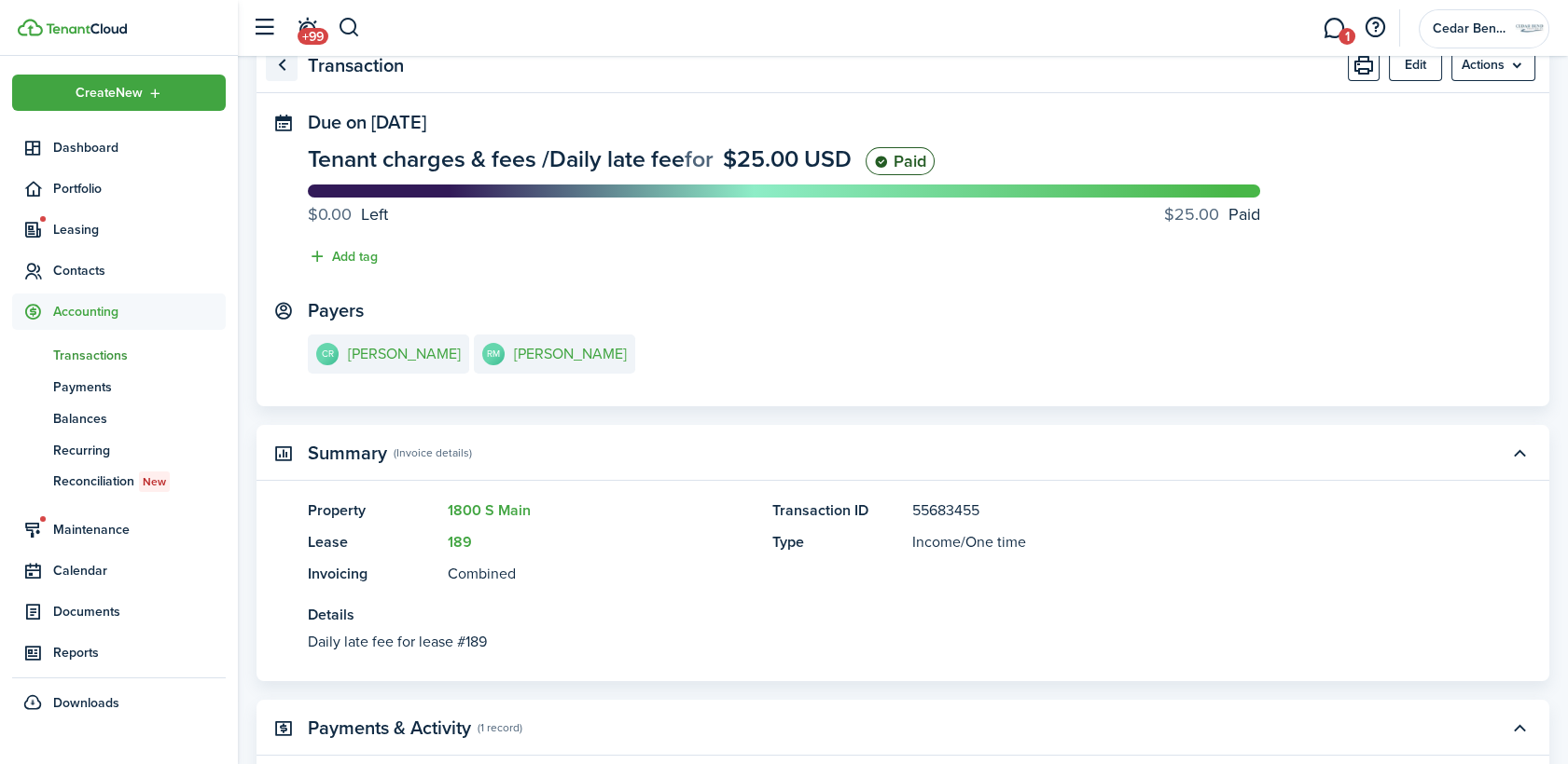
click at [284, 68] on link "Go back" at bounding box center [281, 65] width 31 height 31
